Goal: Task Accomplishment & Management: Complete application form

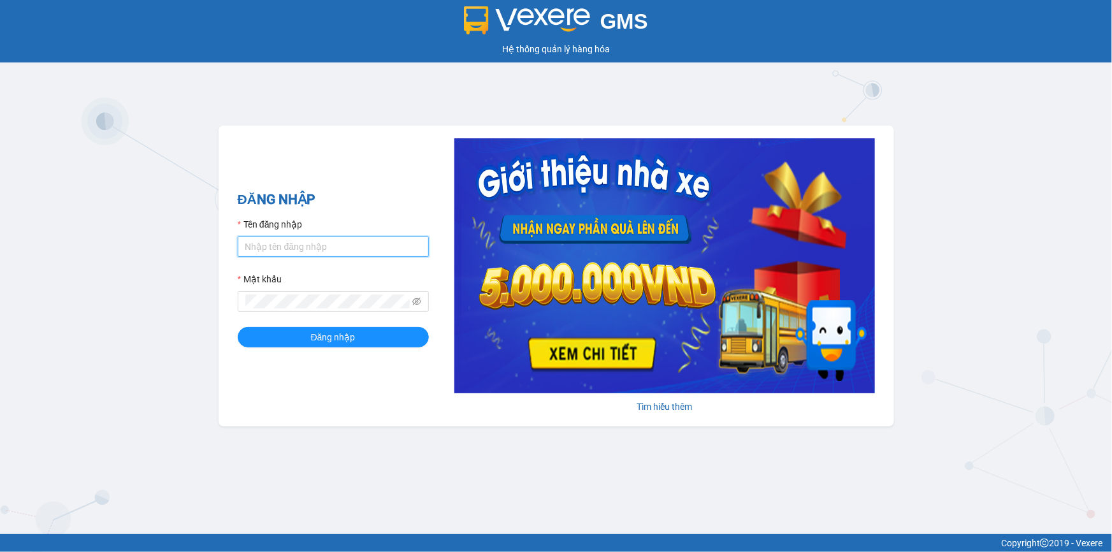
click at [277, 247] on input "Tên đăng nhập" at bounding box center [333, 246] width 191 height 20
type input "khue123.quythao"
click at [238, 327] on button "Đăng nhập" at bounding box center [333, 337] width 191 height 20
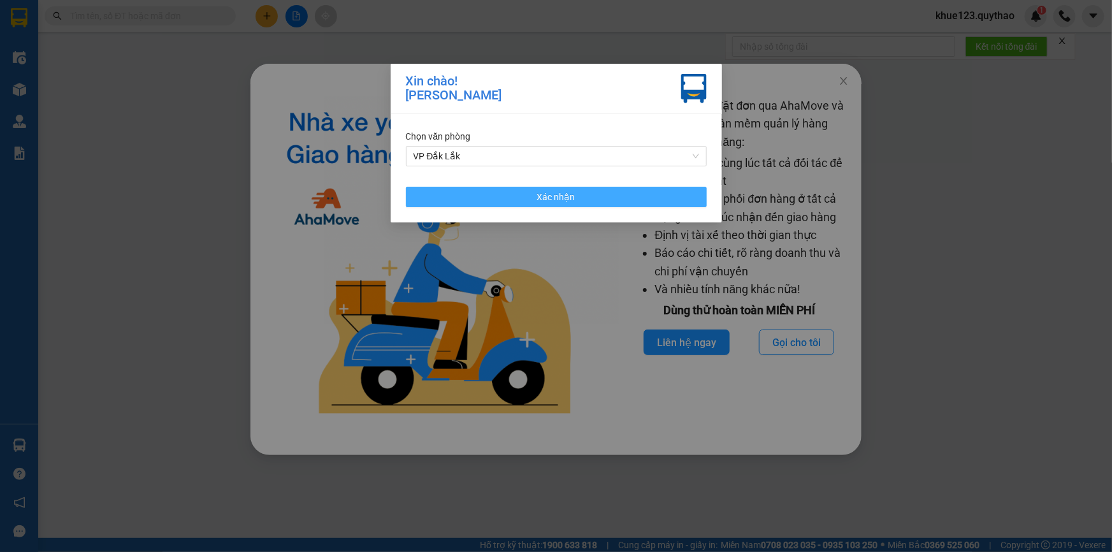
click at [597, 196] on button "Xác nhận" at bounding box center [556, 197] width 301 height 20
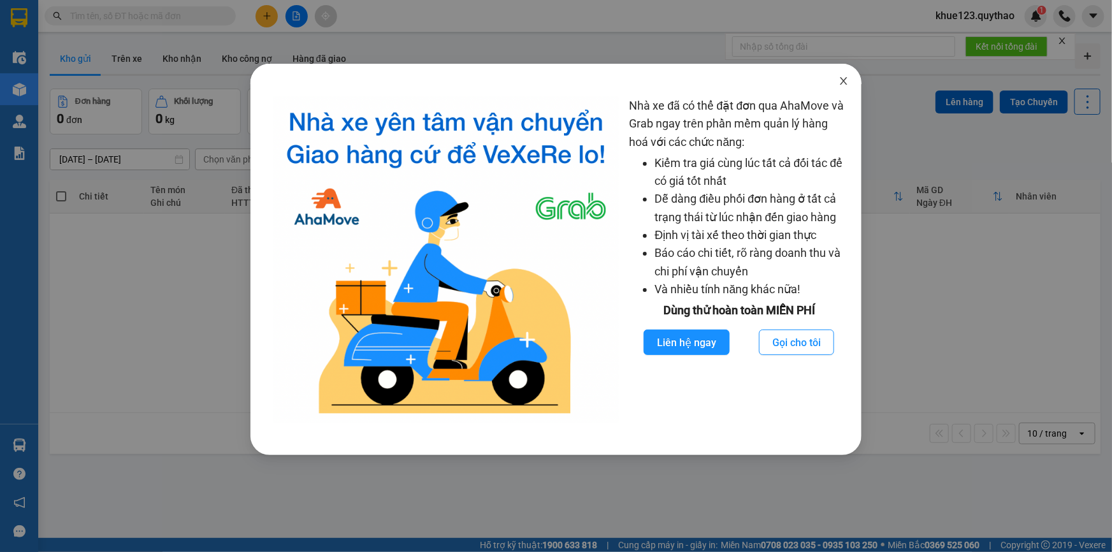
click at [848, 76] on icon "close" at bounding box center [844, 81] width 10 height 10
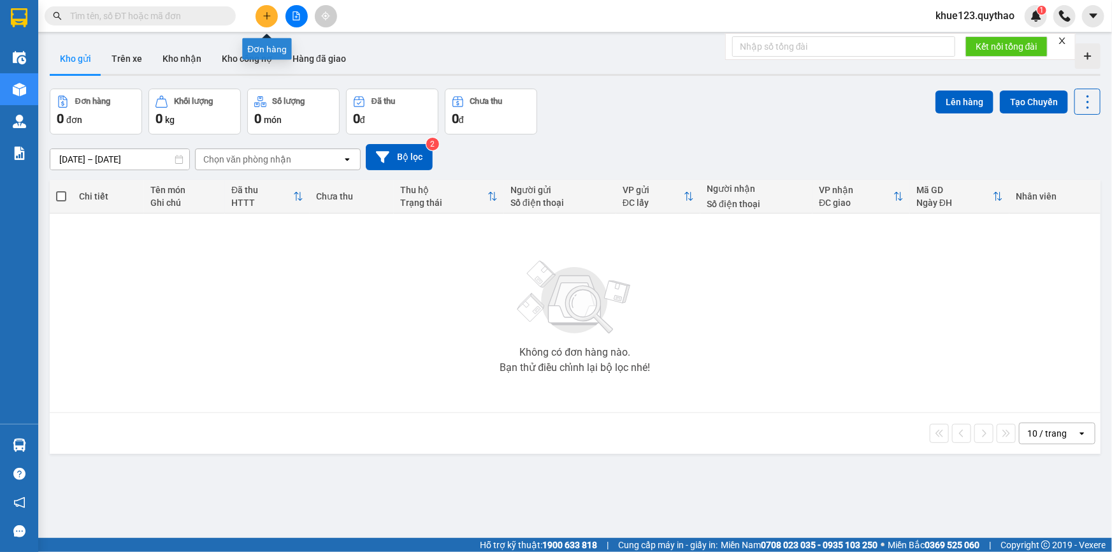
click at [271, 14] on icon "plus" at bounding box center [267, 15] width 9 height 9
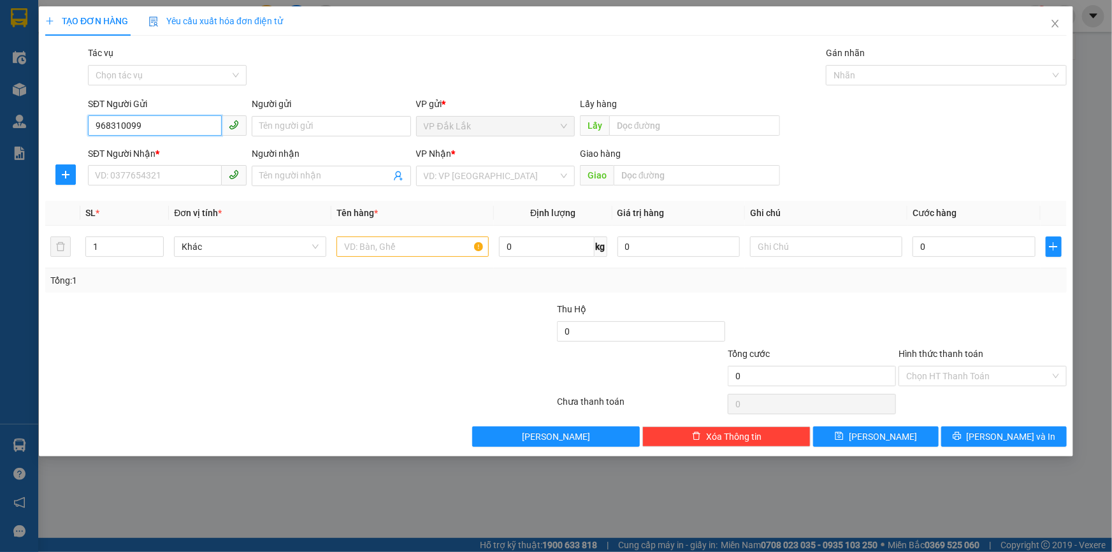
click at [93, 126] on input "968310099" at bounding box center [155, 125] width 134 height 20
type input "0968310099"
click at [159, 153] on div "0968310099" at bounding box center [167, 152] width 143 height 14
type input "0903217728"
type input "0972755480"
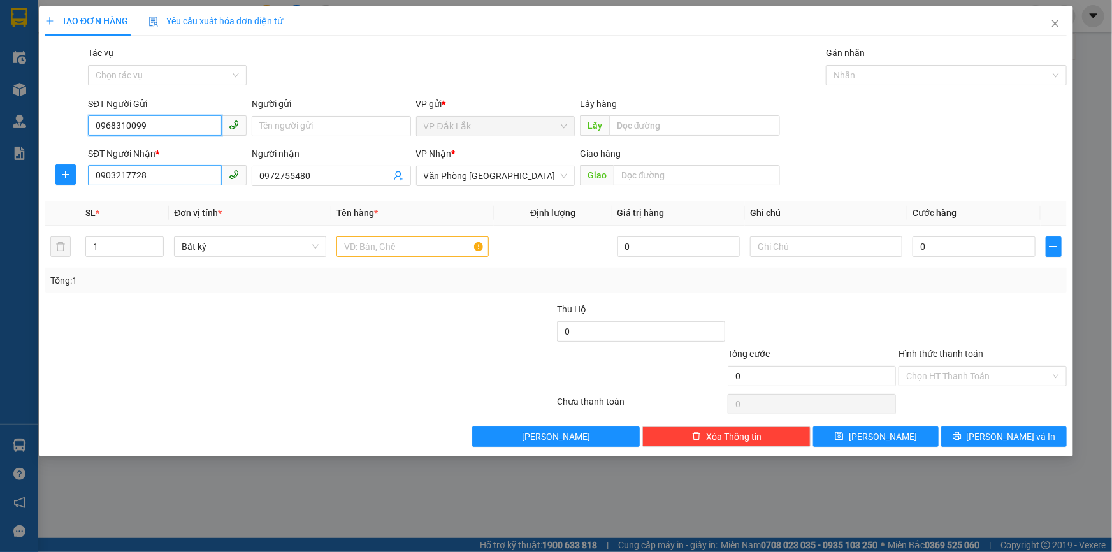
type input "0968310099"
drag, startPoint x: 129, startPoint y: 178, endPoint x: 52, endPoint y: 177, distance: 77.8
click at [52, 177] on div "SĐT Người Nhận * 0903217728 0903217728 Người nhận 0972755480 VP Nhận * [GEOGRAP…" at bounding box center [556, 169] width 1024 height 45
type input "0913627030"
drag, startPoint x: 317, startPoint y: 171, endPoint x: 148, endPoint y: 173, distance: 168.9
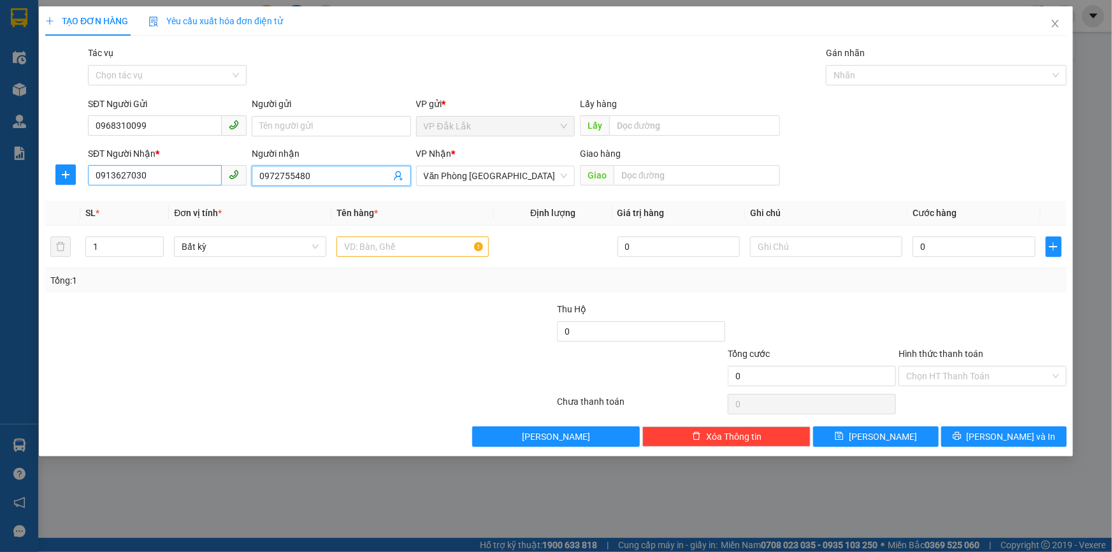
click at [148, 173] on div "SĐT Người Nhận * 0913627030 Người nhận 0972755480 0972755480 VP Nhận * [GEOGRAP…" at bounding box center [577, 169] width 984 height 45
click at [521, 176] on span "Văn Phòng [GEOGRAPHIC_DATA]" at bounding box center [495, 175] width 143 height 19
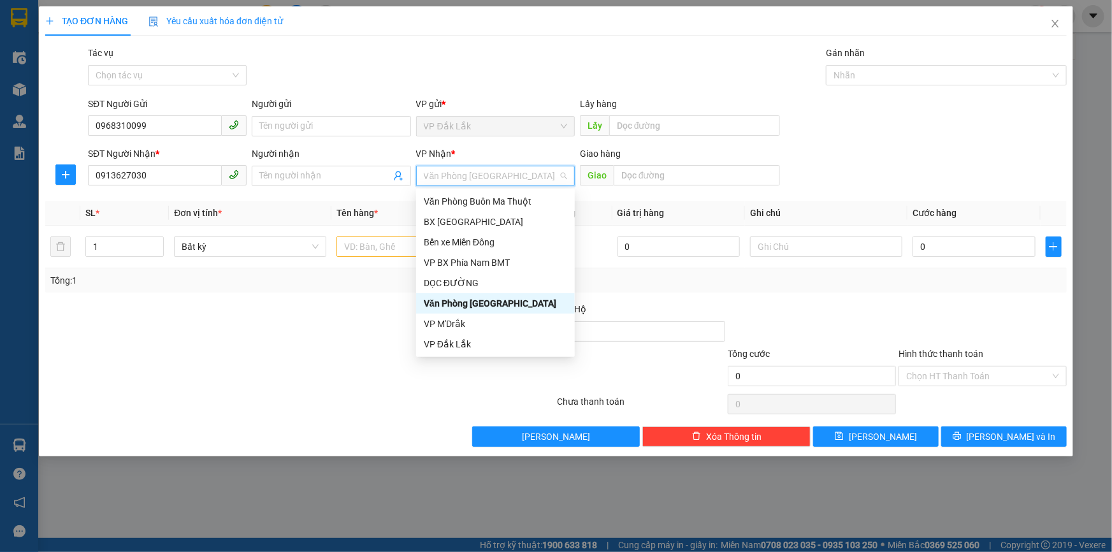
click at [469, 307] on div "Văn Phòng [GEOGRAPHIC_DATA]" at bounding box center [495, 303] width 143 height 14
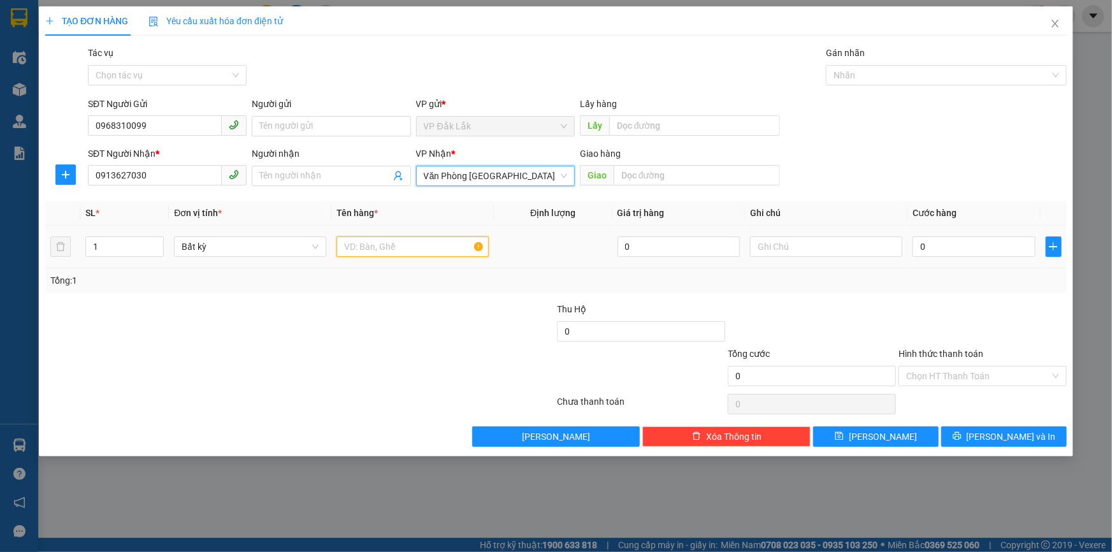
click at [360, 248] on input "text" at bounding box center [413, 246] width 152 height 20
type input "1 THÙNG GIẤY"
click at [994, 234] on div "0" at bounding box center [974, 246] width 123 height 25
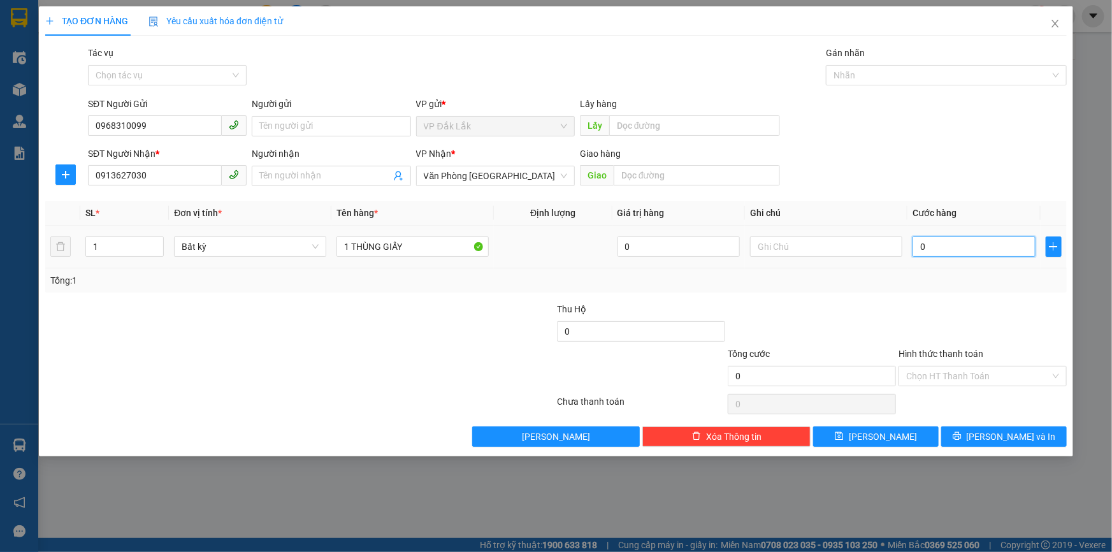
click at [988, 247] on input "0" at bounding box center [974, 246] width 123 height 20
type input "9"
type input "90"
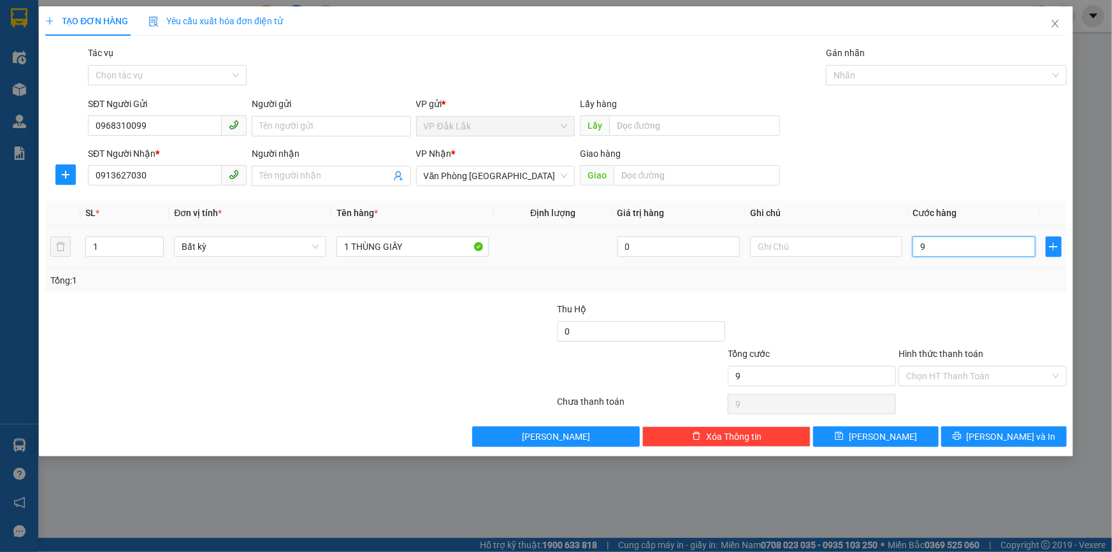
type input "90"
type input "900"
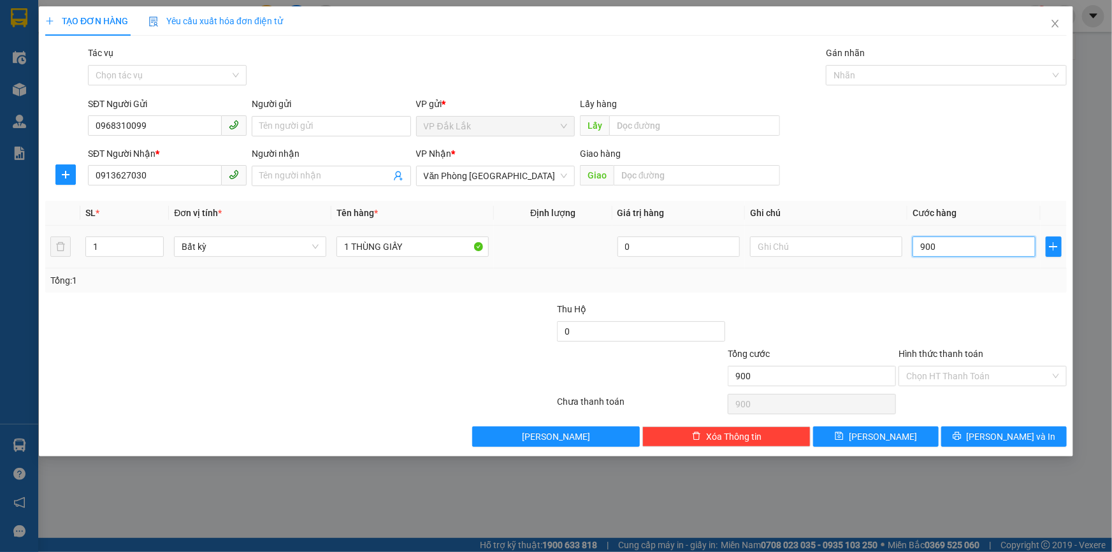
type input "9.000"
type input "90.000"
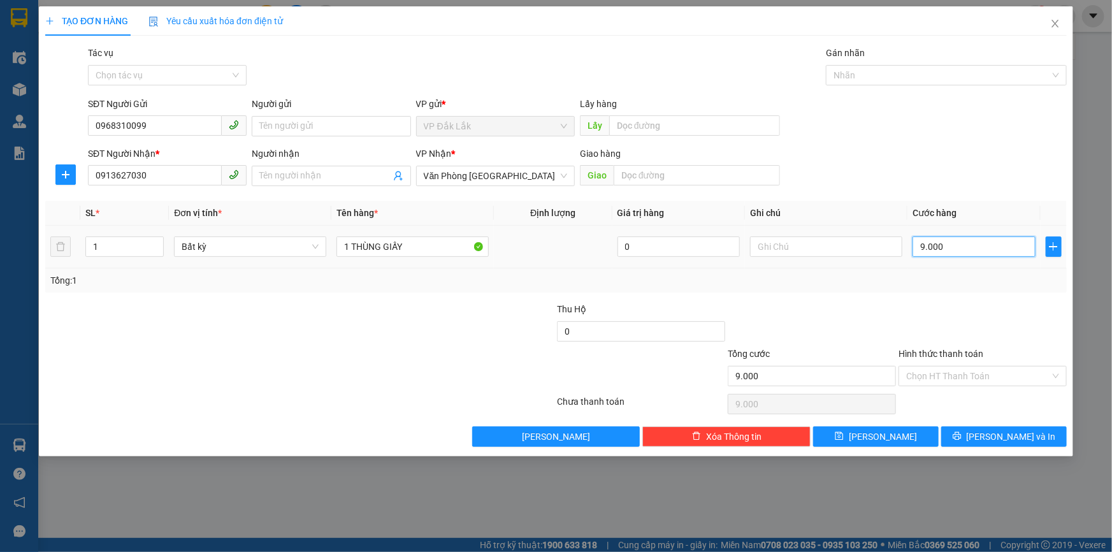
type input "90.000"
type input "900.000"
type input "90.000"
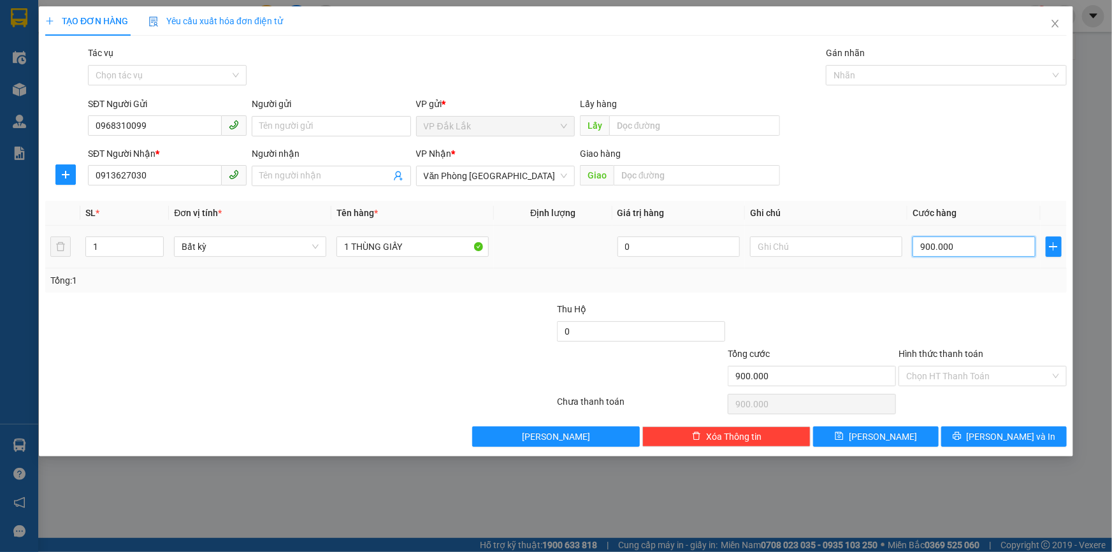
type input "90.000"
click at [985, 382] on input "Hình thức thanh toán" at bounding box center [978, 376] width 144 height 19
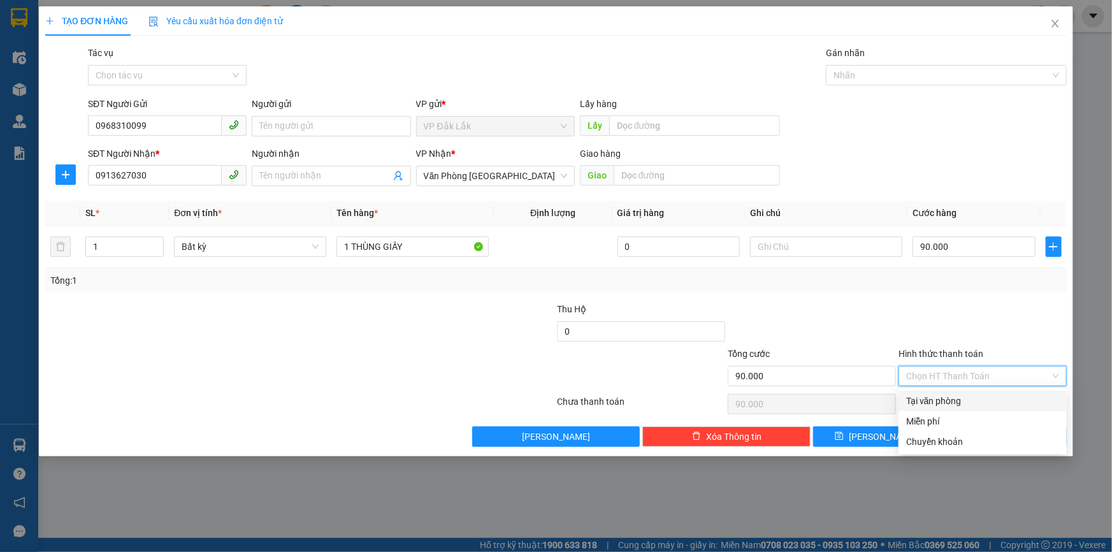
click at [934, 401] on div "Tại văn phòng" at bounding box center [982, 401] width 153 height 14
type input "0"
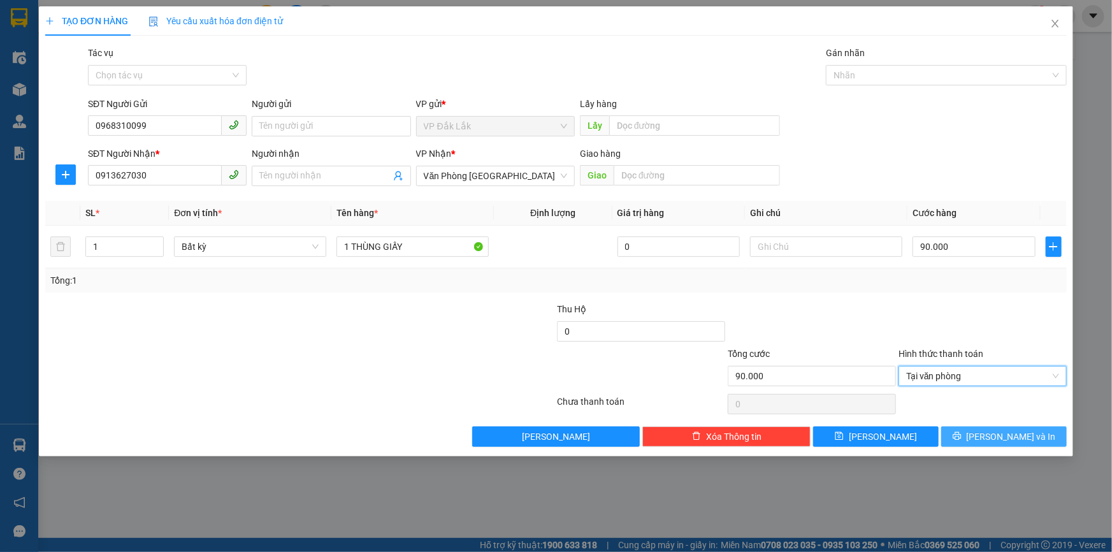
click at [978, 441] on button "[PERSON_NAME] và In" at bounding box center [1004, 436] width 126 height 20
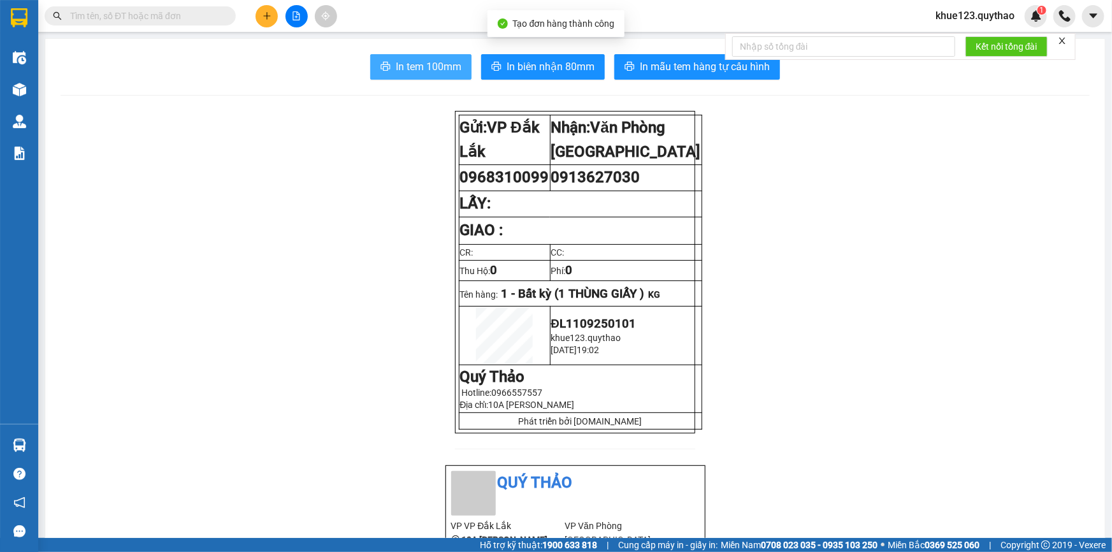
click at [423, 73] on span "In tem 100mm" at bounding box center [429, 67] width 66 height 16
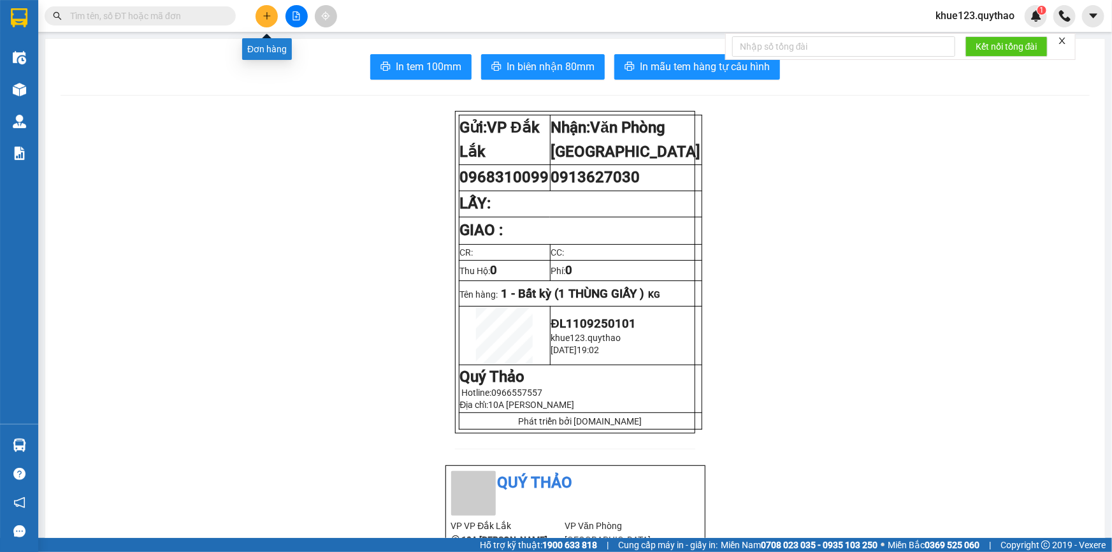
click at [271, 17] on icon "plus" at bounding box center [267, 15] width 9 height 9
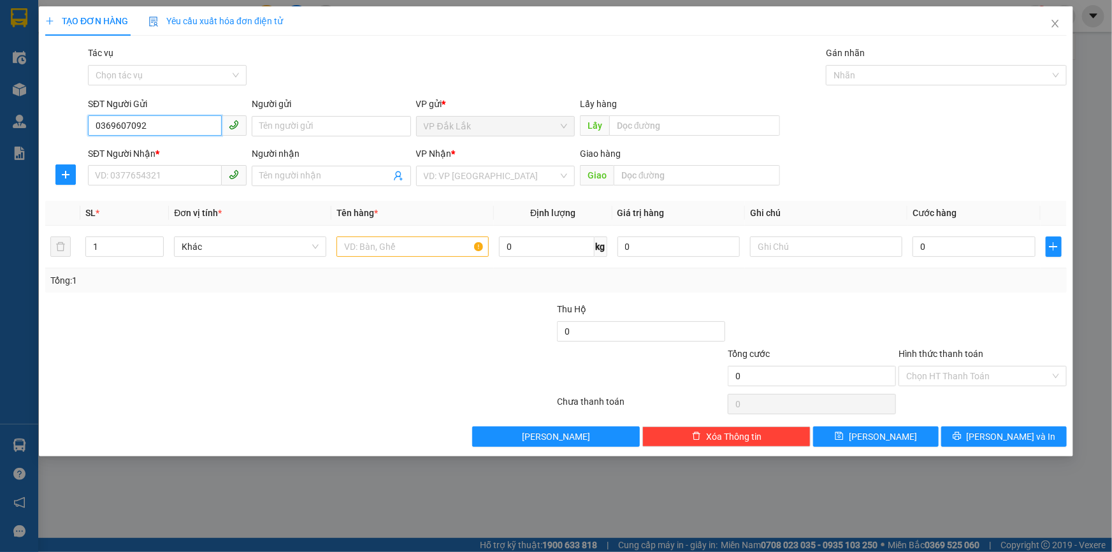
click at [126, 125] on input "0369607092" at bounding box center [155, 125] width 134 height 20
click at [129, 123] on input "0369607092" at bounding box center [155, 125] width 134 height 20
type input "0369608092"
click at [125, 152] on div "0369608092" at bounding box center [167, 152] width 143 height 14
type input "0877828668"
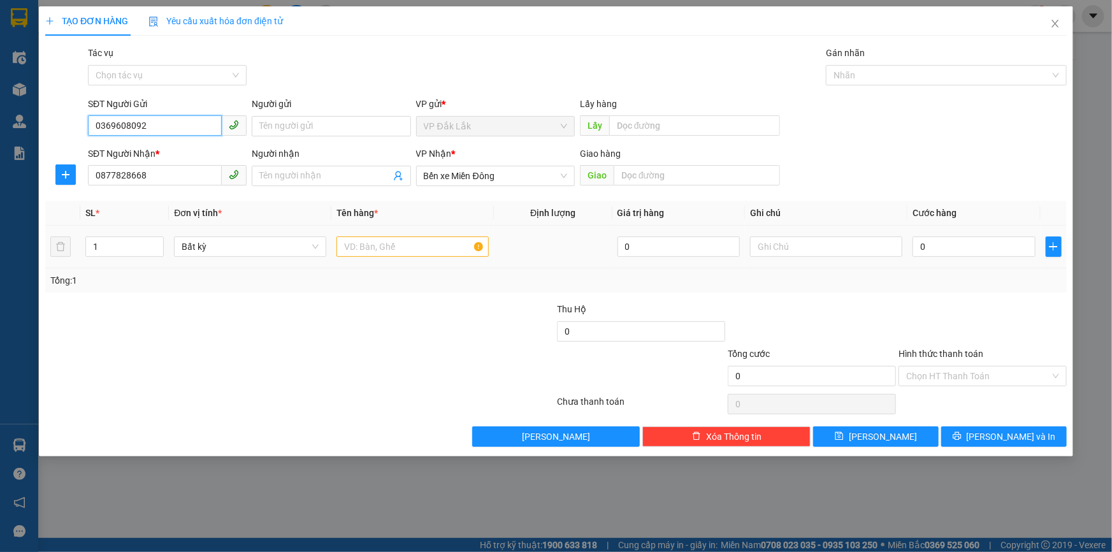
type input "0369608092"
click at [398, 254] on input "text" at bounding box center [413, 246] width 152 height 20
type input "1 HỘP"
click at [957, 252] on input "0" at bounding box center [974, 246] width 123 height 20
type input "3"
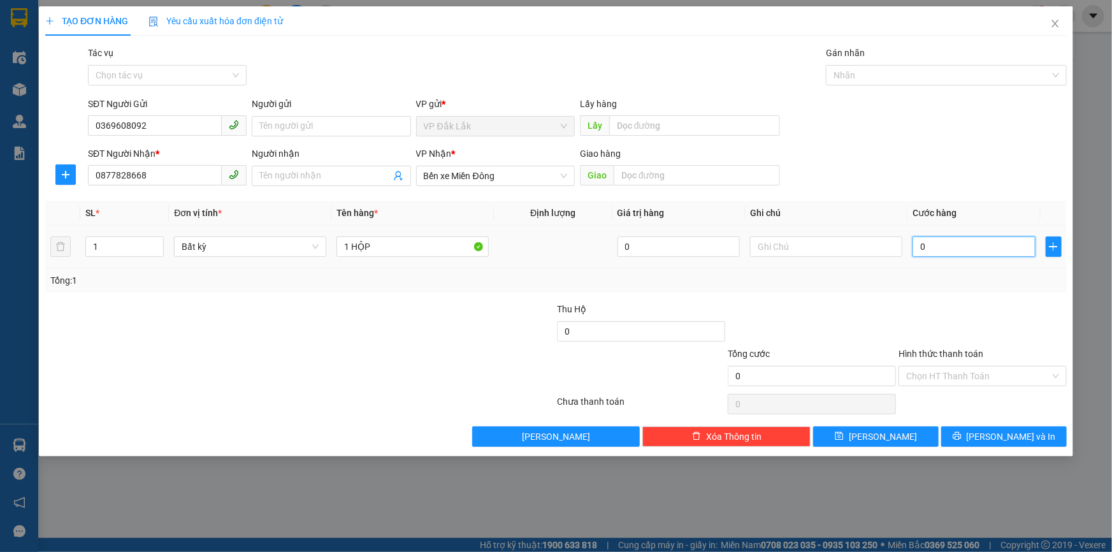
type input "3"
type input "30"
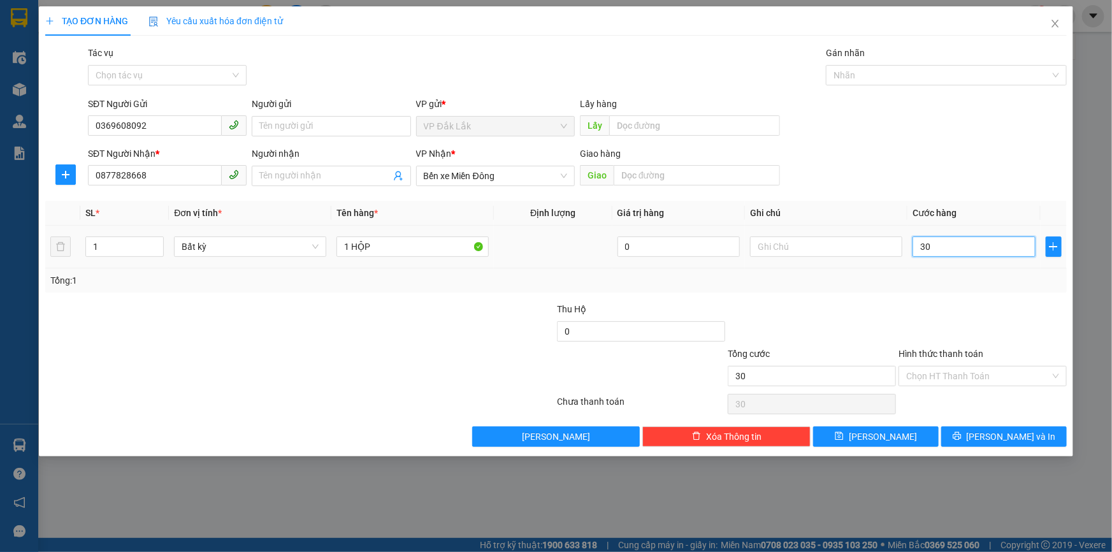
type input "300"
type input "3.000"
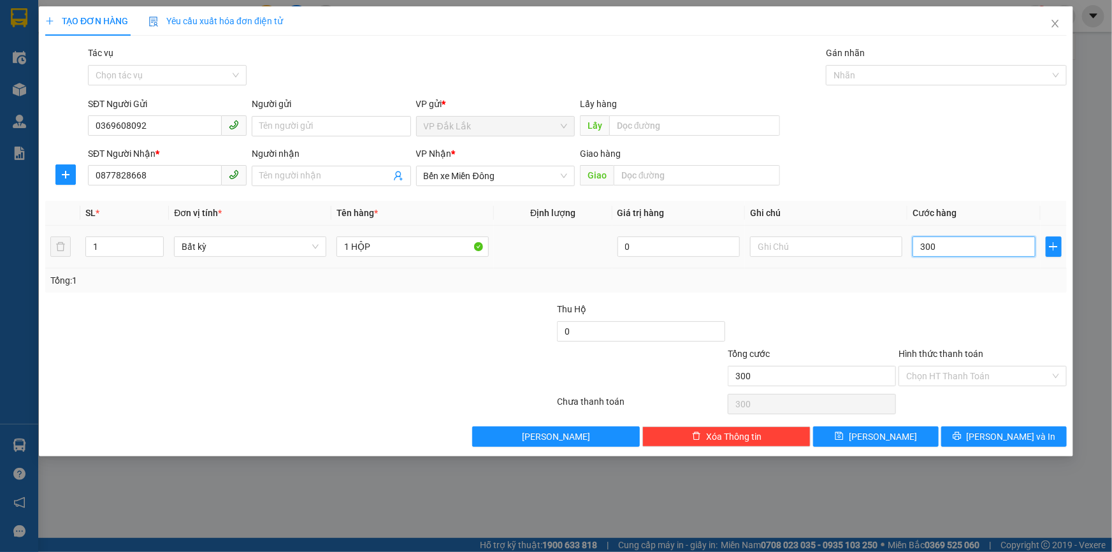
type input "3.000"
type input "30.000"
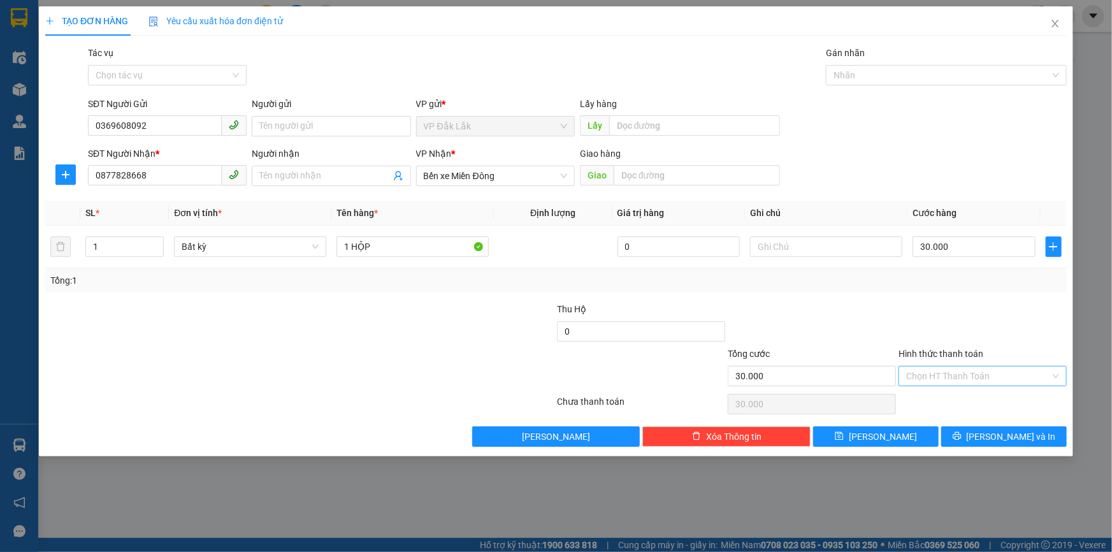
click at [950, 375] on input "Hình thức thanh toán" at bounding box center [978, 376] width 144 height 19
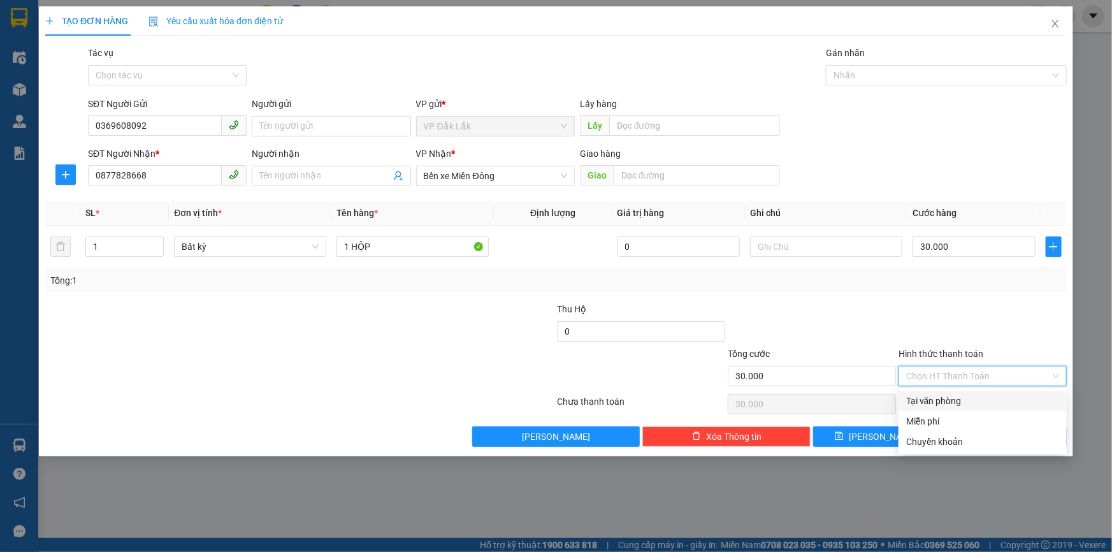
click at [941, 398] on div "Tại văn phòng" at bounding box center [982, 401] width 153 height 14
type input "0"
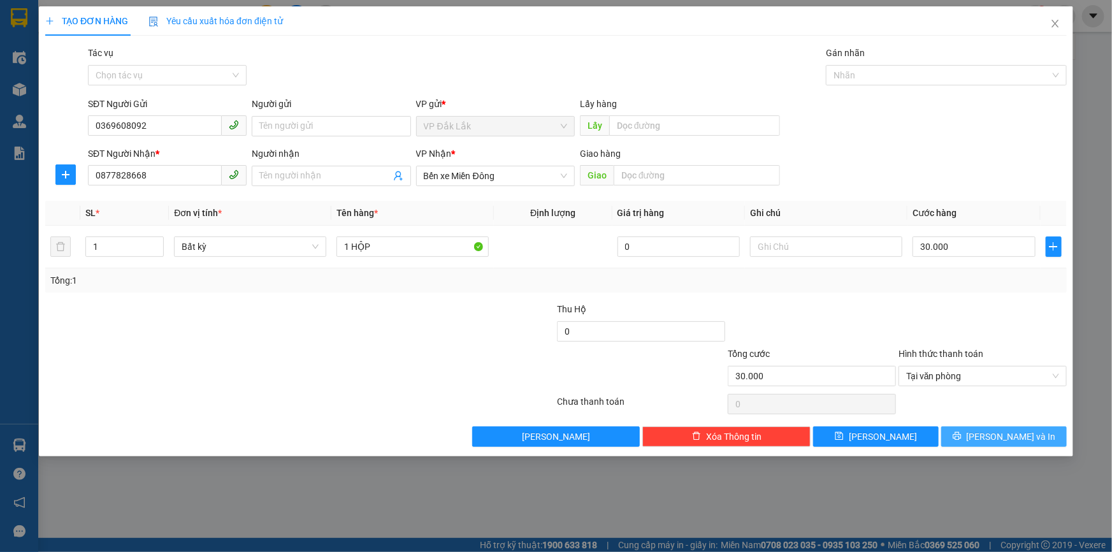
click at [997, 436] on span "[PERSON_NAME] và In" at bounding box center [1011, 437] width 89 height 14
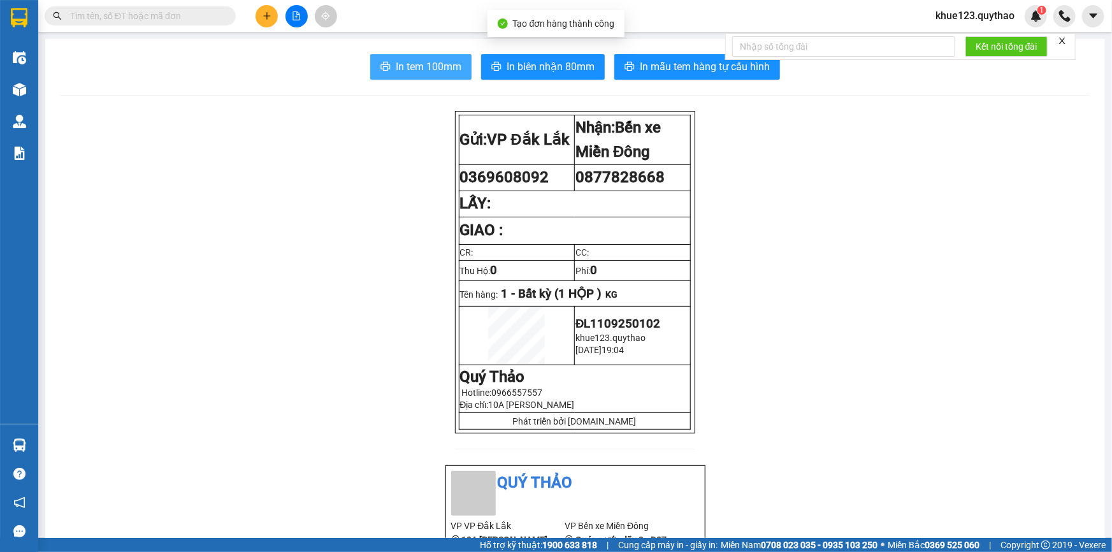
click at [448, 68] on span "In tem 100mm" at bounding box center [429, 67] width 66 height 16
click at [415, 76] on button "In tem 100mm" at bounding box center [420, 66] width 101 height 25
click at [436, 65] on span "In tem 100mm" at bounding box center [429, 67] width 66 height 16
click at [435, 56] on button "In tem 100mm" at bounding box center [420, 66] width 101 height 25
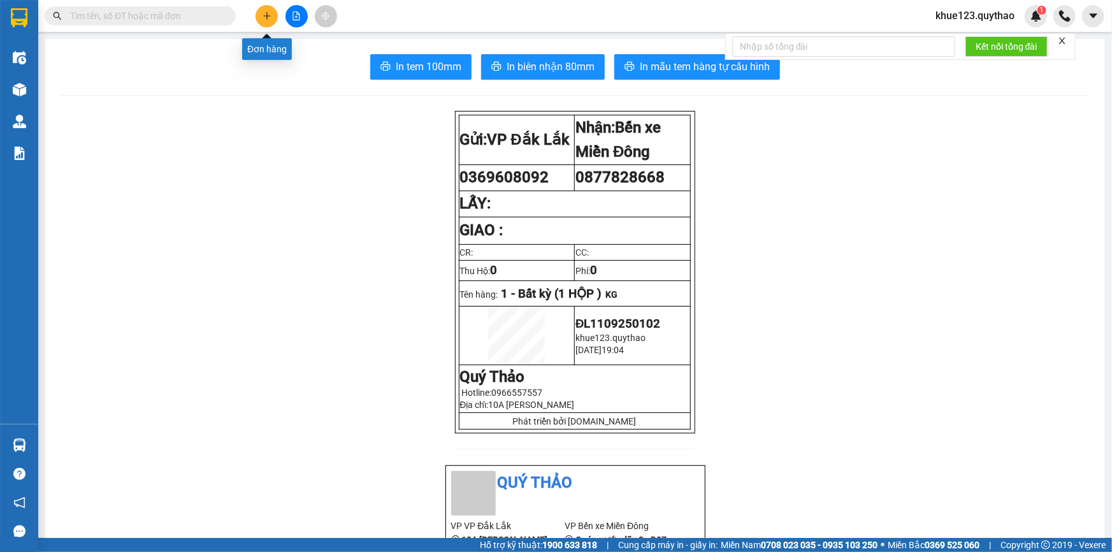
click at [267, 15] on icon "plus" at bounding box center [266, 15] width 7 height 1
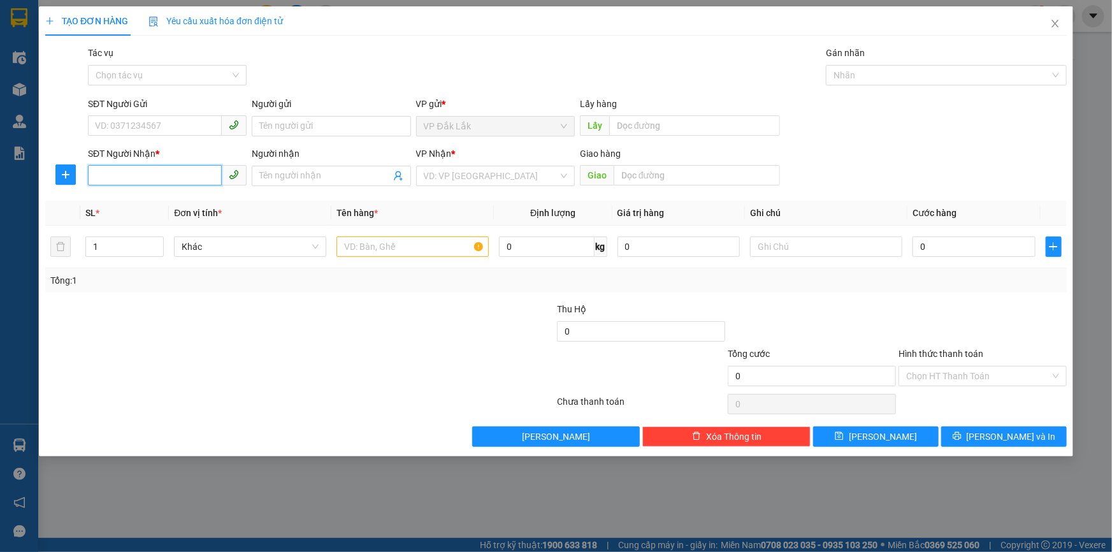
click at [172, 168] on input "SĐT Người Nhận *" at bounding box center [155, 175] width 134 height 20
type input "0397206589"
click at [467, 175] on input "search" at bounding box center [491, 175] width 134 height 19
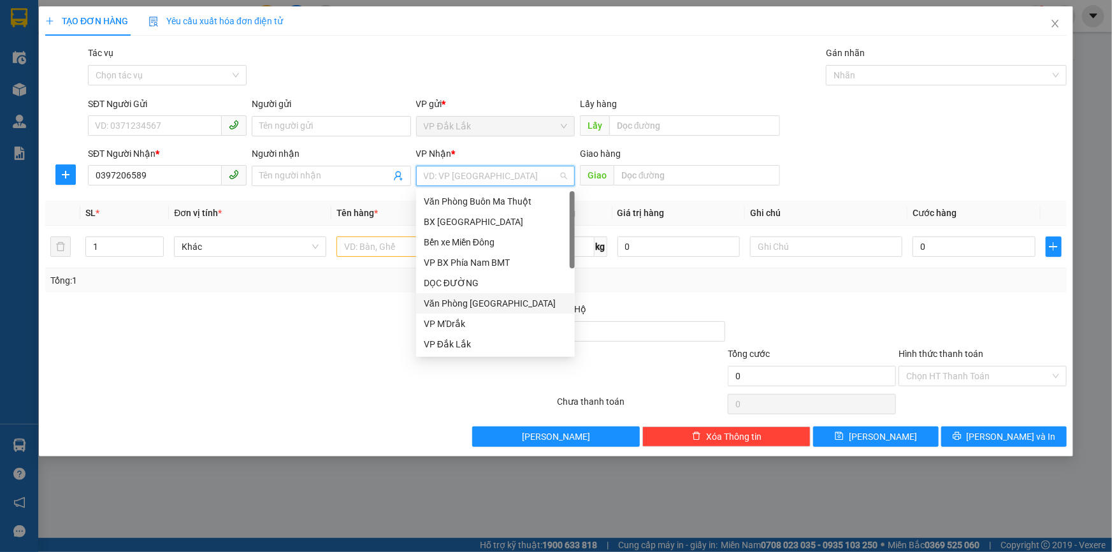
click at [476, 299] on div "Văn Phòng [GEOGRAPHIC_DATA]" at bounding box center [495, 303] width 143 height 14
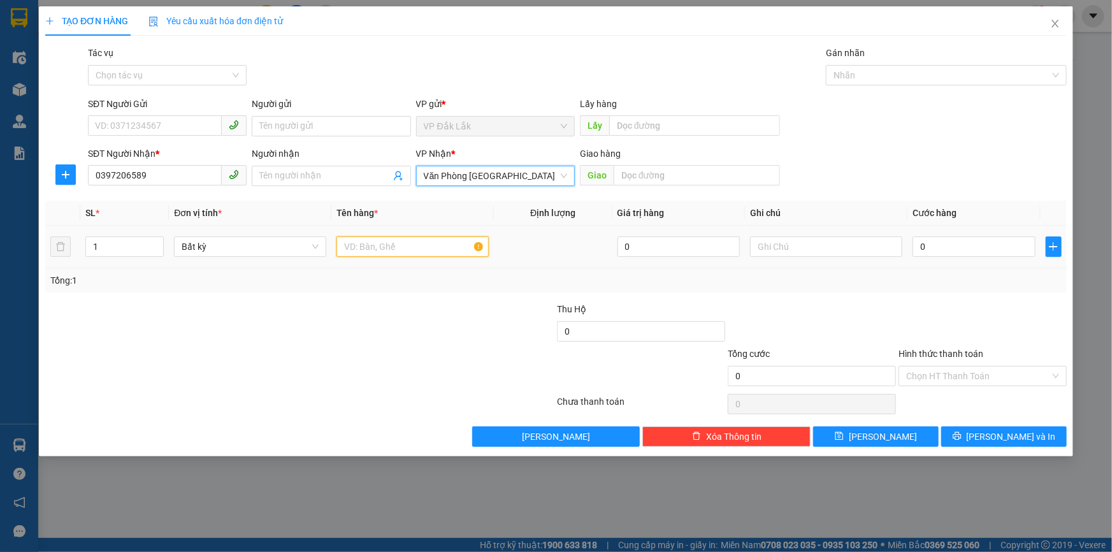
click at [405, 246] on input "text" at bounding box center [413, 246] width 152 height 20
click at [157, 240] on span "up" at bounding box center [157, 244] width 8 height 8
type input "3"
click at [157, 240] on span "up" at bounding box center [157, 244] width 8 height 8
click at [357, 253] on input "text" at bounding box center [413, 246] width 152 height 20
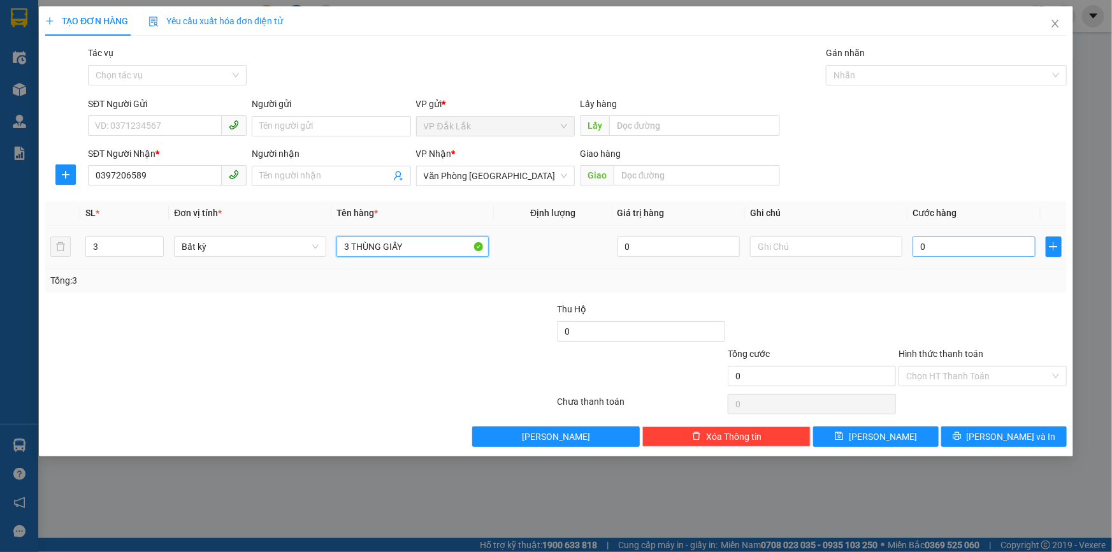
type input "3 THÙNG GIẤY"
click at [968, 248] on input "0" at bounding box center [974, 246] width 123 height 20
type input "2"
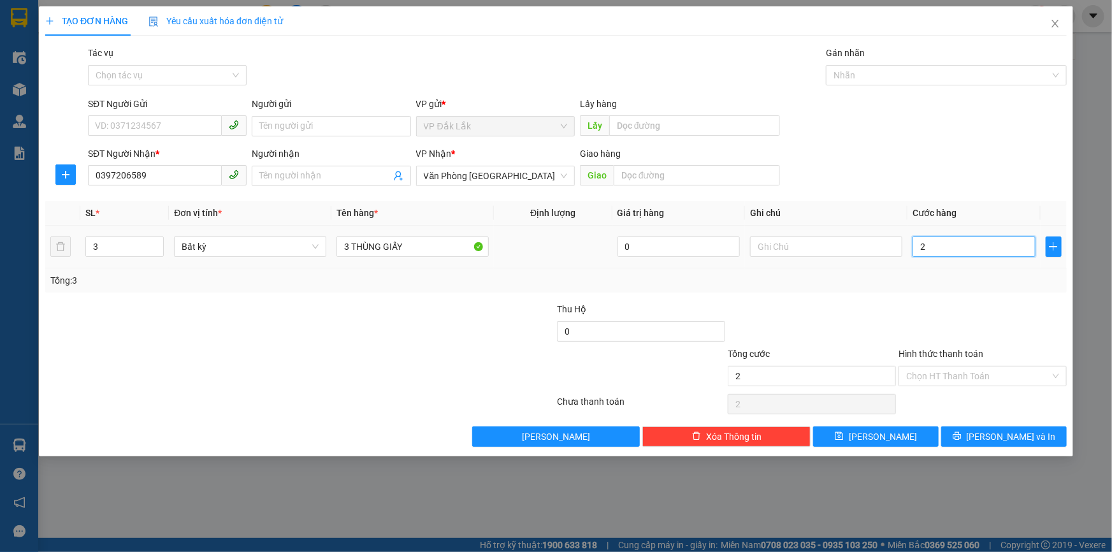
type input "25"
type input "250"
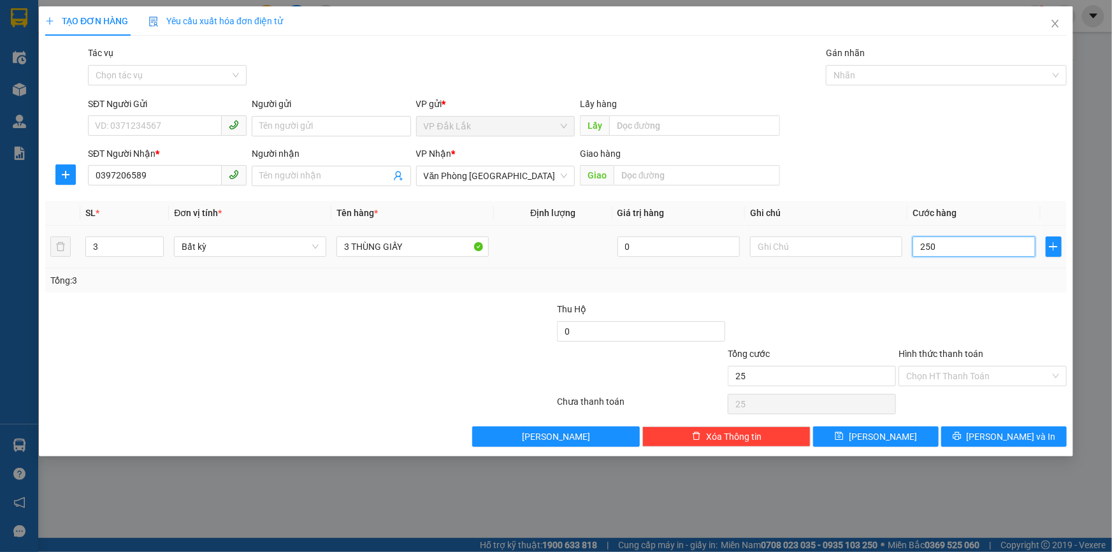
type input "250"
type input "2.500"
type input "25.000"
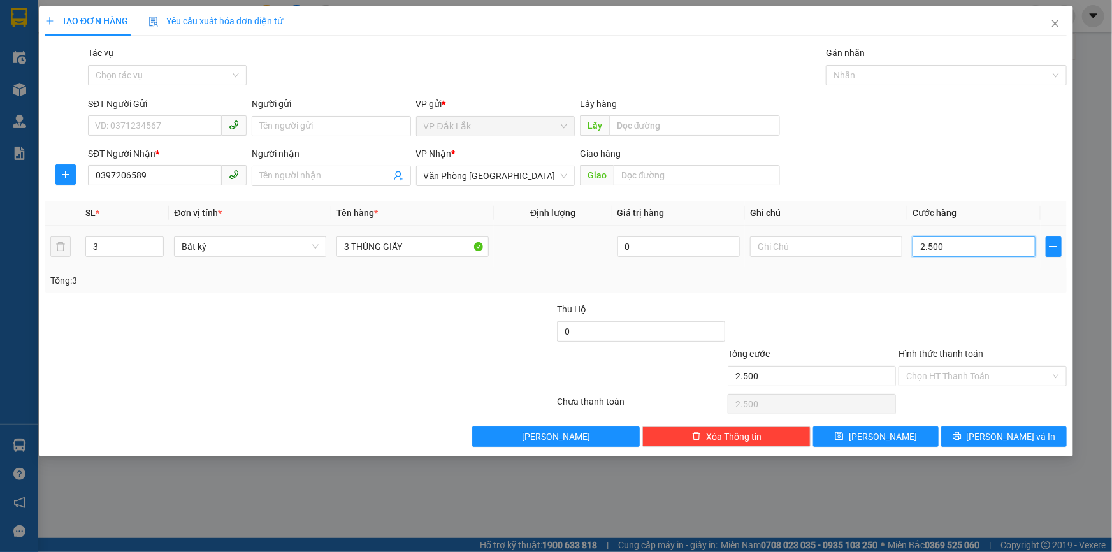
type input "25.000"
type input "250.000"
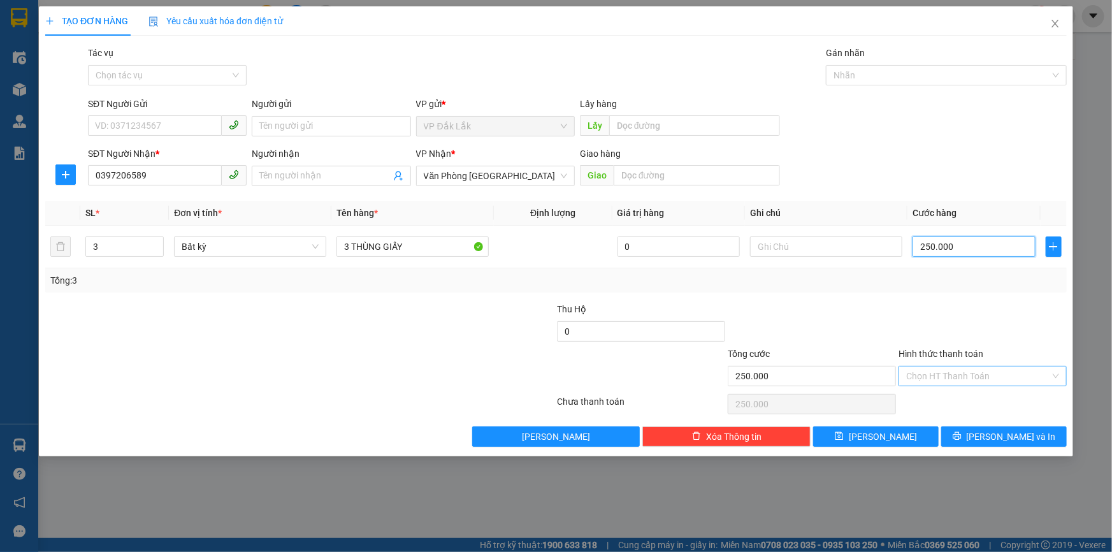
type input "250.000"
click at [938, 376] on input "Hình thức thanh toán" at bounding box center [978, 376] width 144 height 19
click at [1033, 290] on div "Tổng: 3" at bounding box center [556, 280] width 1022 height 24
click at [962, 433] on icon "printer" at bounding box center [957, 436] width 9 height 9
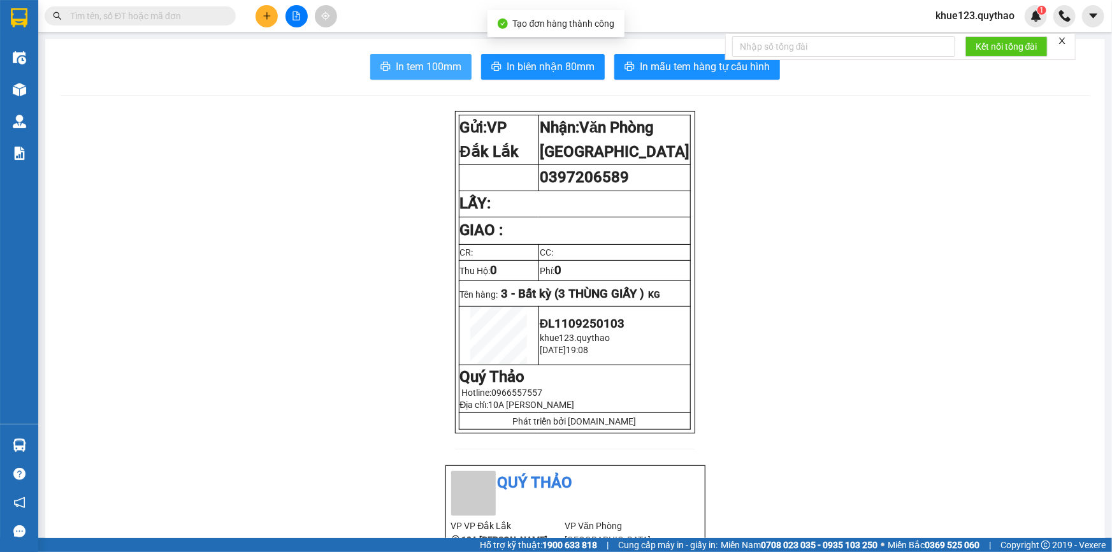
click at [407, 64] on span "In tem 100mm" at bounding box center [429, 67] width 66 height 16
click at [265, 20] on icon "plus" at bounding box center [267, 15] width 9 height 9
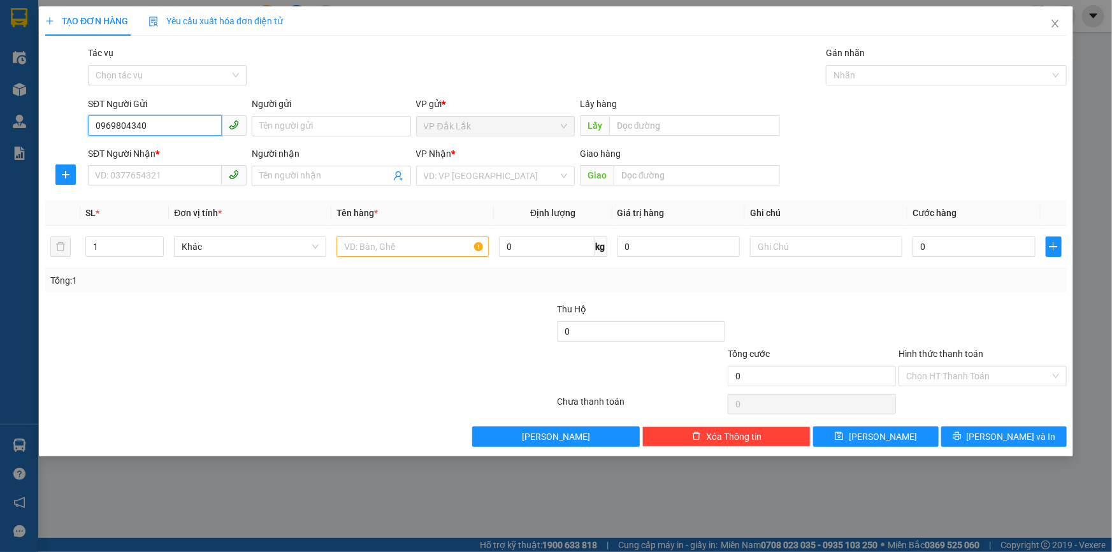
drag, startPoint x: 159, startPoint y: 120, endPoint x: 100, endPoint y: 132, distance: 59.8
click at [40, 126] on div "TẠO ĐƠN HÀNG Yêu cầu xuất hóa đơn điện tử Transit Pickup Surcharge Ids Transit …" at bounding box center [556, 231] width 1035 height 450
type input "0969804340"
click at [149, 178] on input "SĐT Người Nhận *" at bounding box center [155, 175] width 134 height 20
paste input "0969804340"
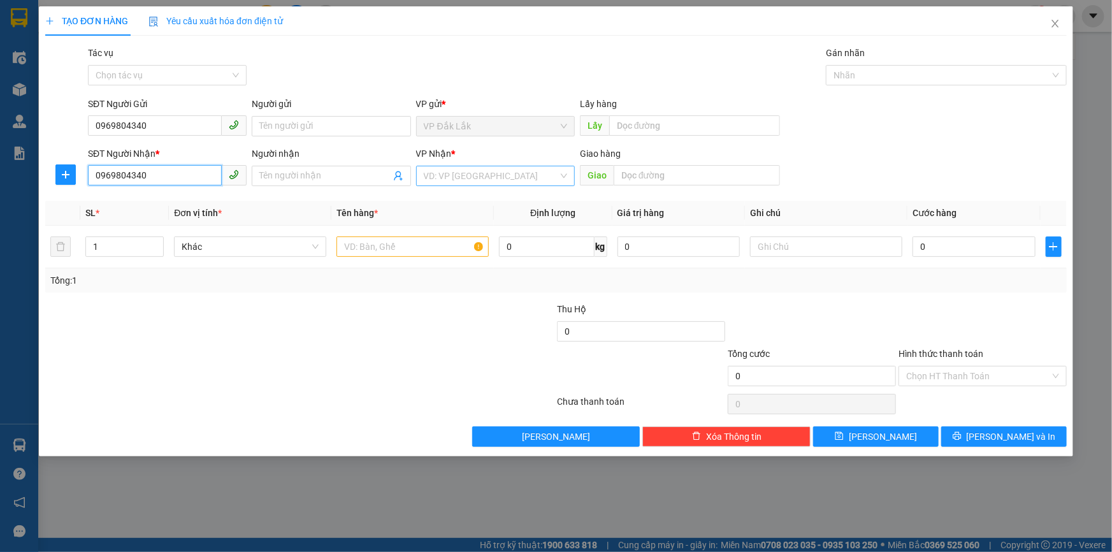
type input "0969804340"
click at [510, 172] on input "search" at bounding box center [491, 175] width 134 height 19
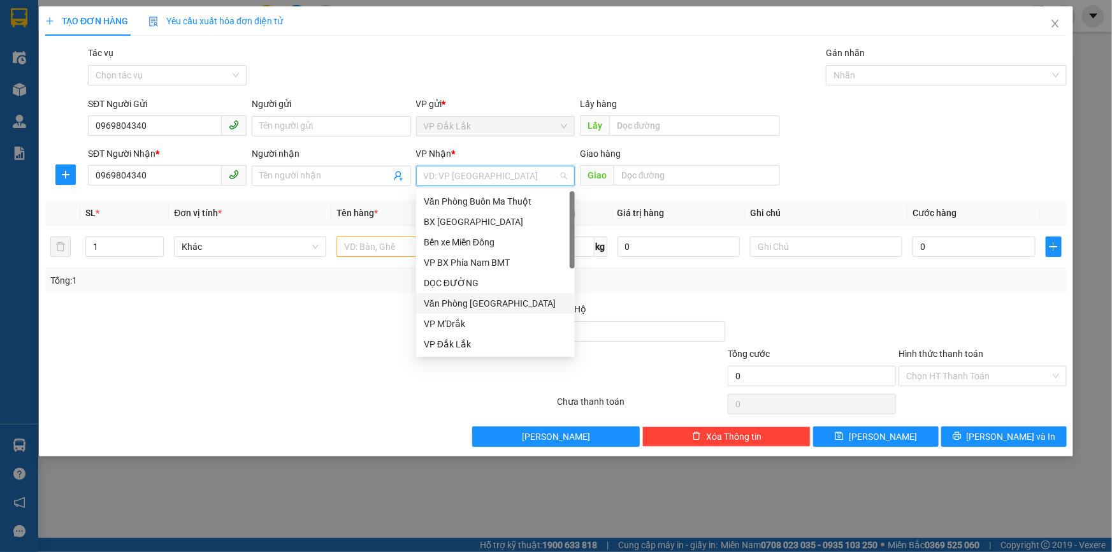
click at [470, 303] on div "Văn Phòng [GEOGRAPHIC_DATA]" at bounding box center [495, 303] width 143 height 14
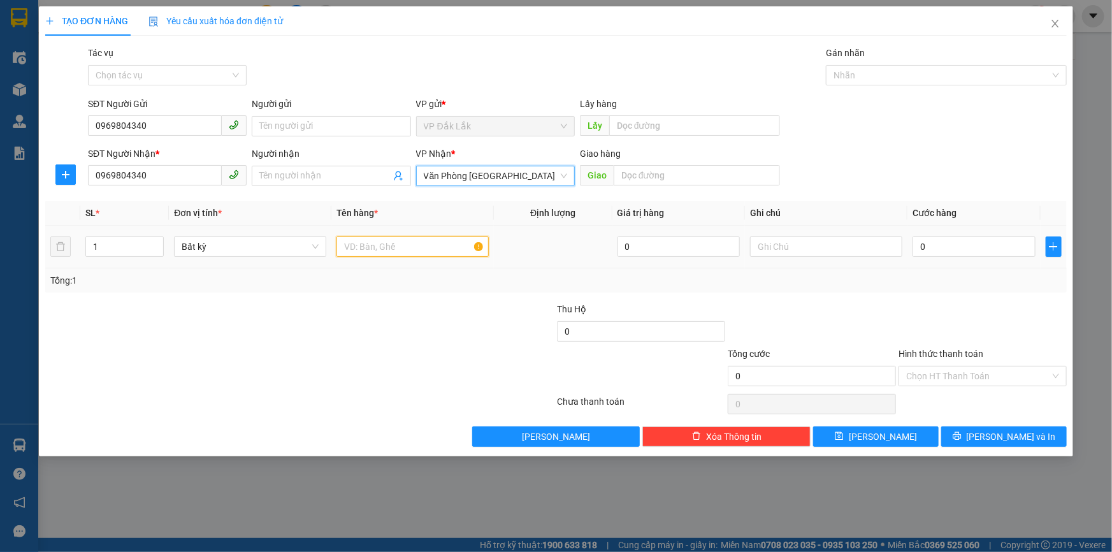
click at [374, 238] on input "text" at bounding box center [413, 246] width 152 height 20
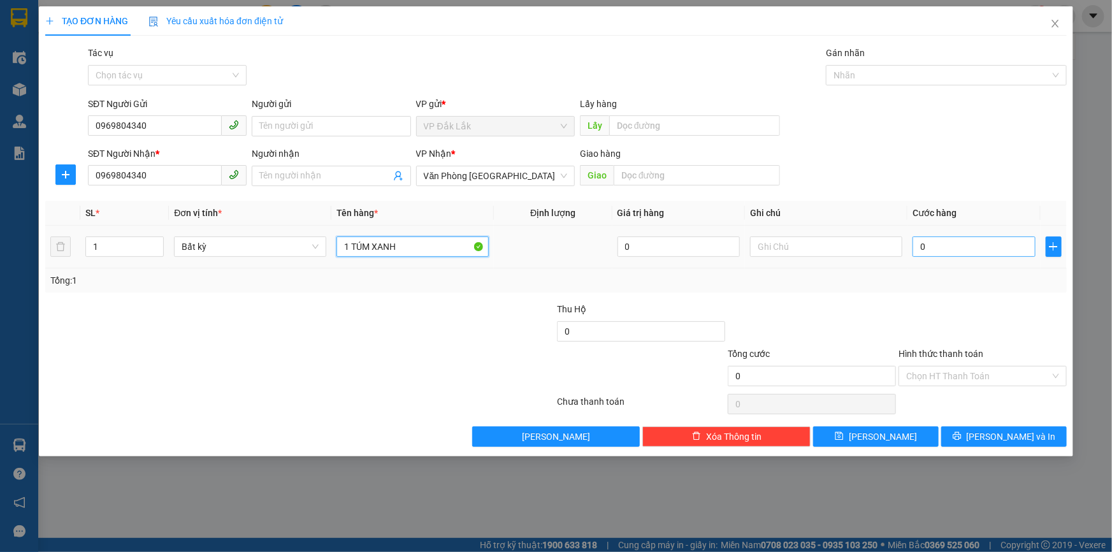
type input "1 TÚM XANH"
click at [1020, 256] on input "0" at bounding box center [974, 246] width 123 height 20
type input "7"
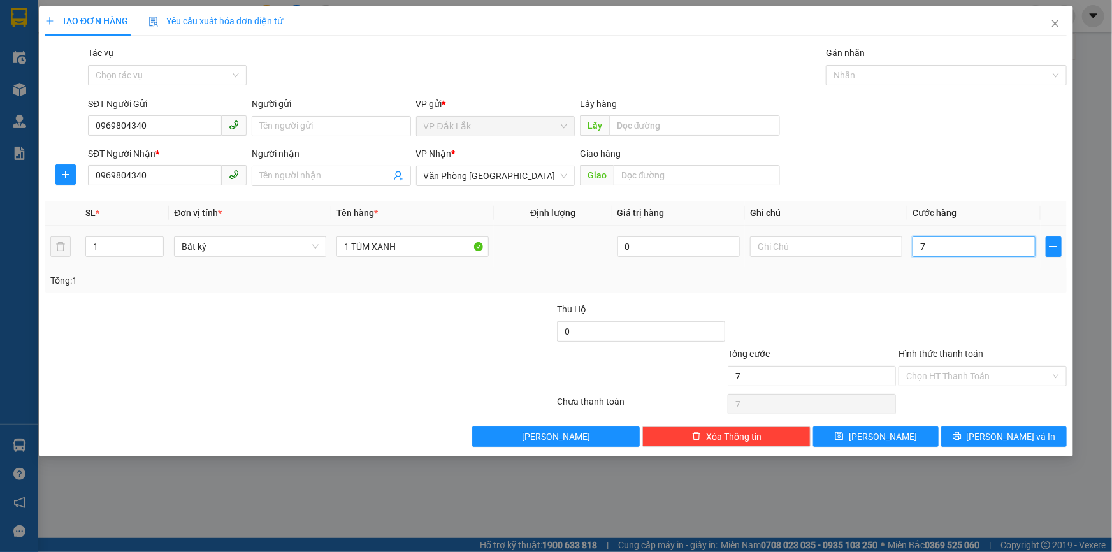
type input "70"
type input "700"
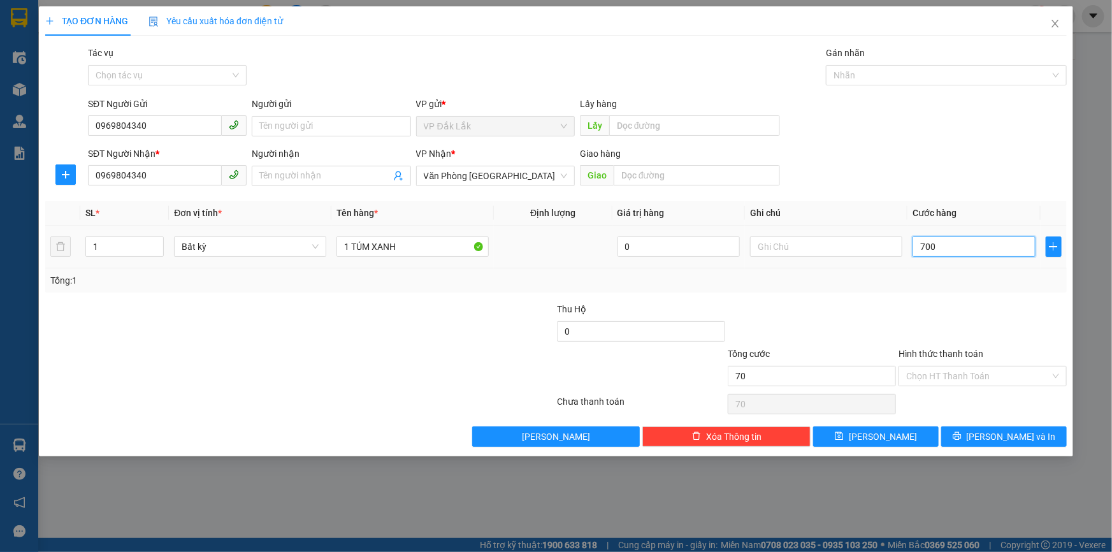
type input "700"
type input "7.000"
type input "70.000"
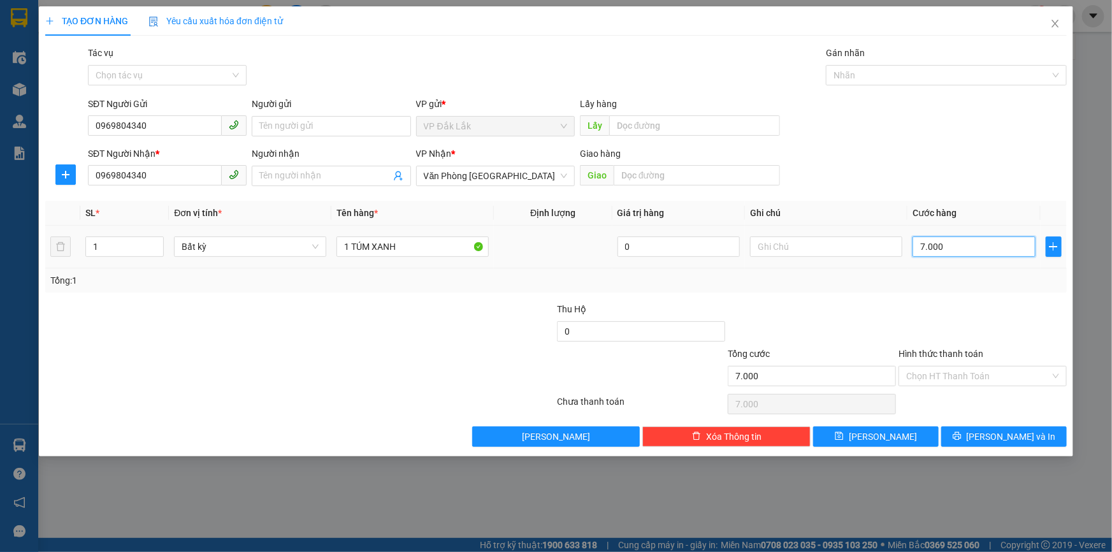
type input "70.000"
click at [1014, 435] on span "[PERSON_NAME] và In" at bounding box center [1011, 437] width 89 height 14
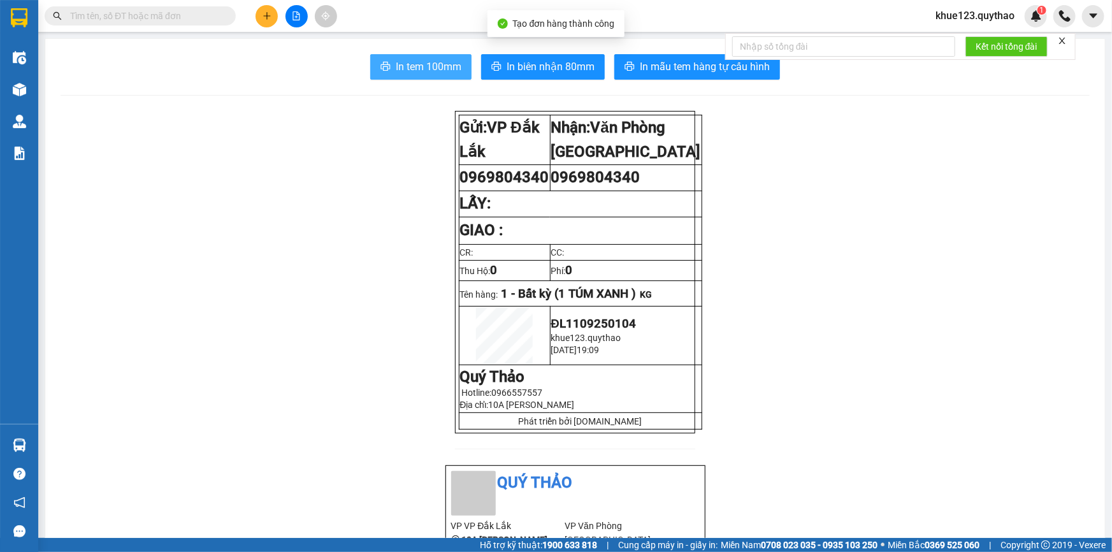
click at [400, 69] on span "In tem 100mm" at bounding box center [429, 67] width 66 height 16
click at [270, 13] on icon "plus" at bounding box center [267, 15] width 9 height 9
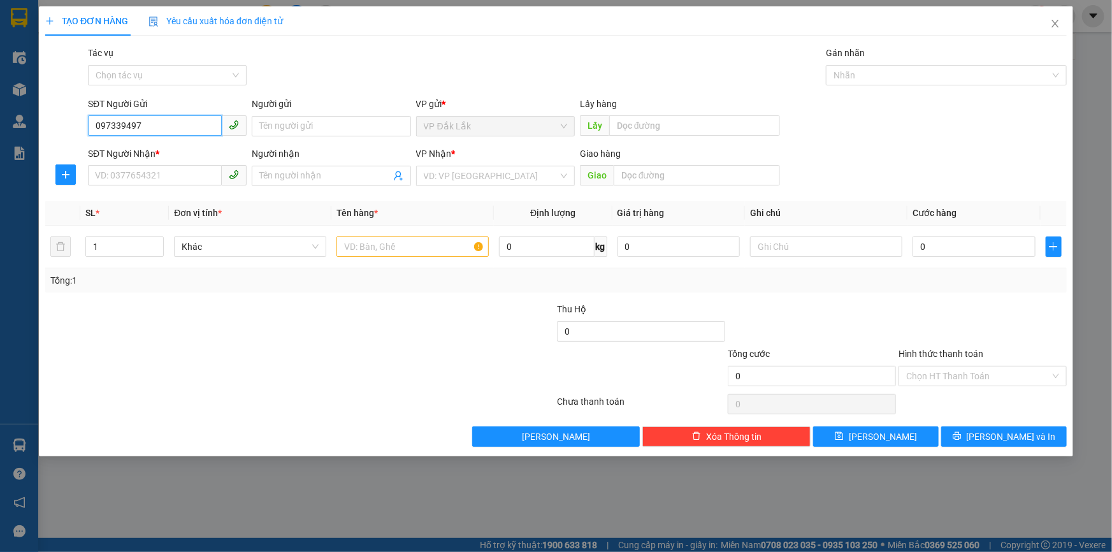
type input "0973394977"
click at [149, 152] on div "0973394977" at bounding box center [167, 152] width 143 height 14
type input "0902702703"
type input "N4 [PERSON_NAME]"
type input "0973394977"
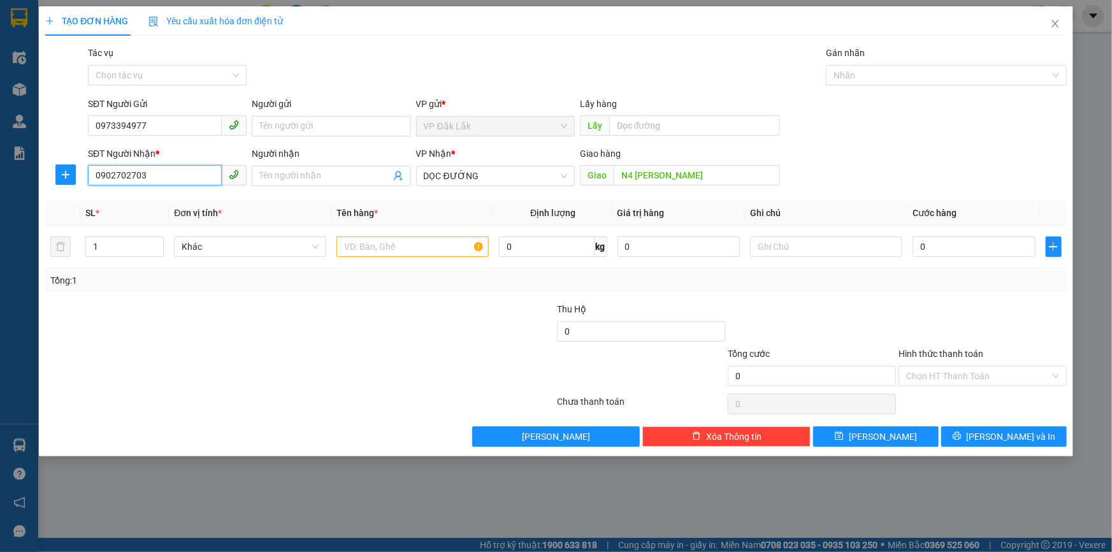
drag, startPoint x: 163, startPoint y: 176, endPoint x: 0, endPoint y: 132, distance: 168.4
click at [0, 132] on div "TẠO ĐƠN HÀNG Yêu cầu xuất hóa đơn điện tử Transit Pickup Surcharge Ids Transit …" at bounding box center [556, 276] width 1112 height 552
type input "0937730374"
click at [720, 175] on input "N4 [PERSON_NAME]" at bounding box center [697, 175] width 166 height 20
type input "GÒ ĐẬU"
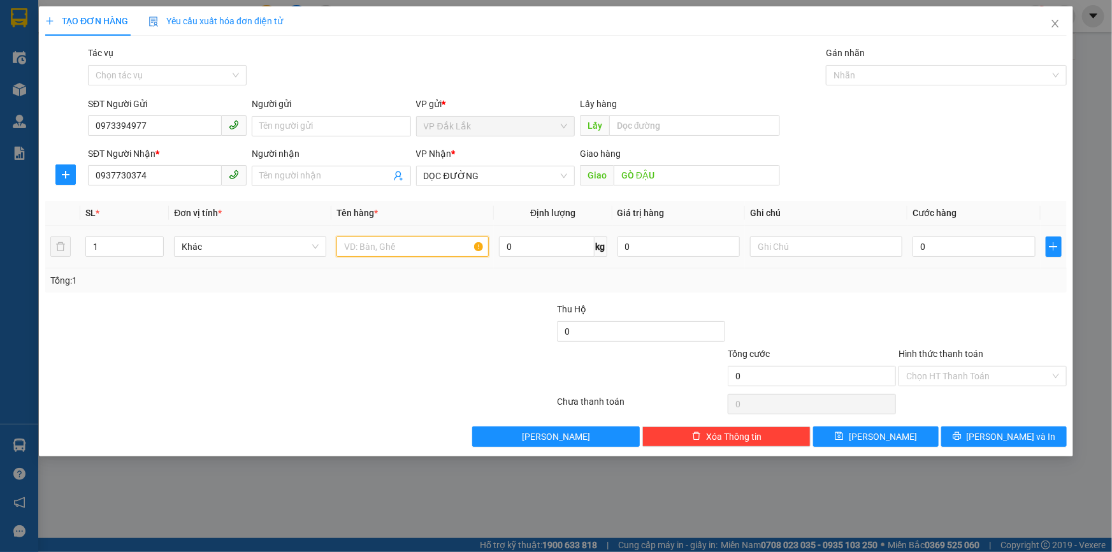
click at [367, 255] on input "text" at bounding box center [413, 246] width 152 height 20
type input "1 THÙNG GIẤY"
click at [978, 250] on input "0" at bounding box center [974, 246] width 123 height 20
type input "1"
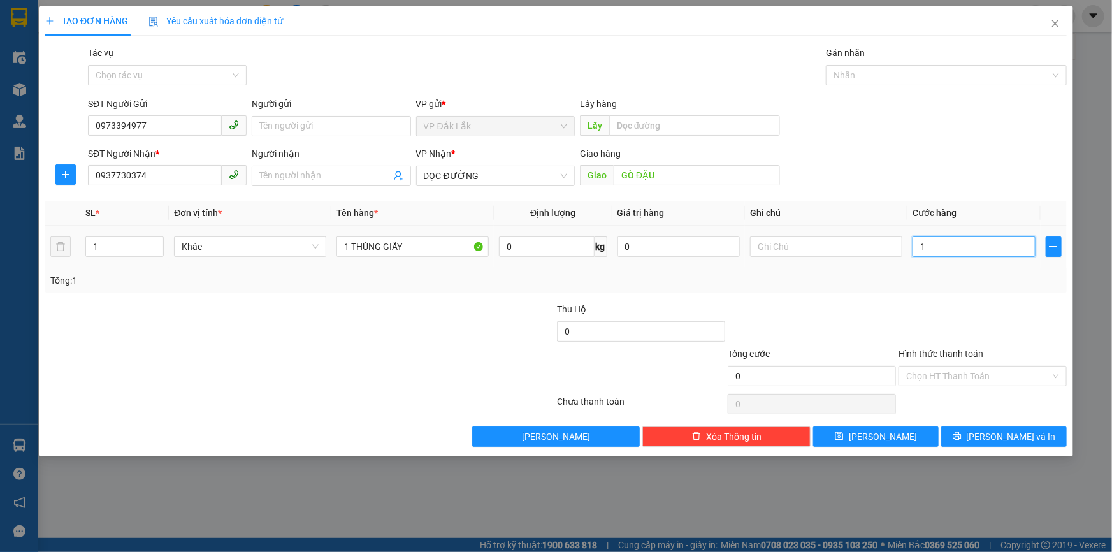
type input "1"
type input "12"
type input "120"
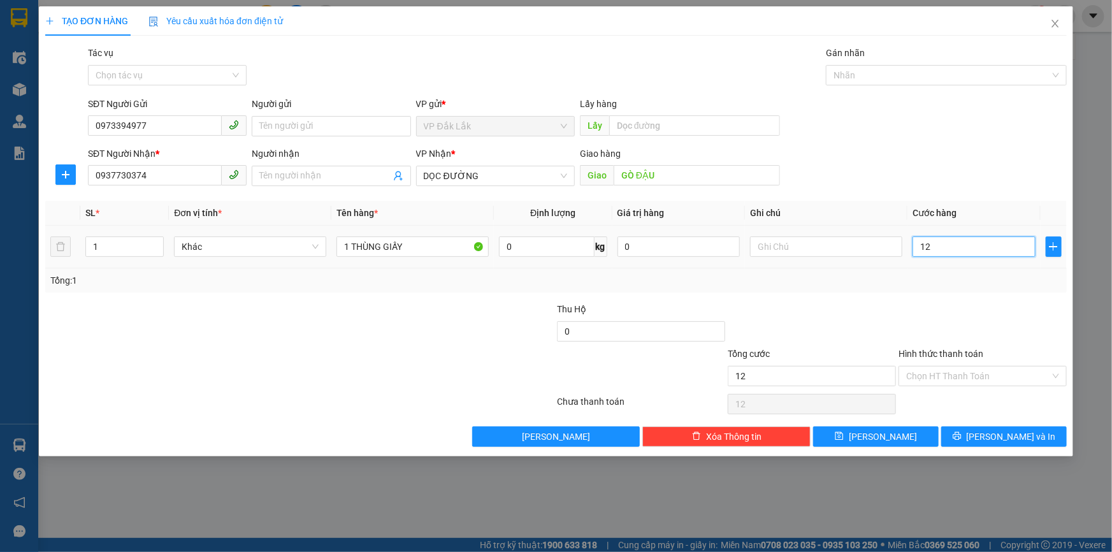
type input "120"
type input "1.200"
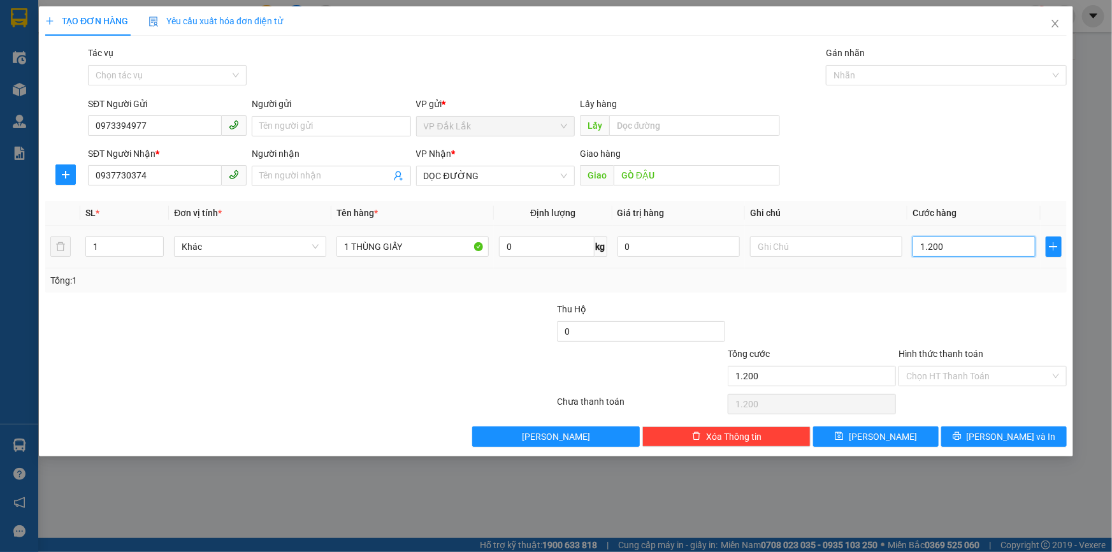
type input "12.000"
type input "120.000"
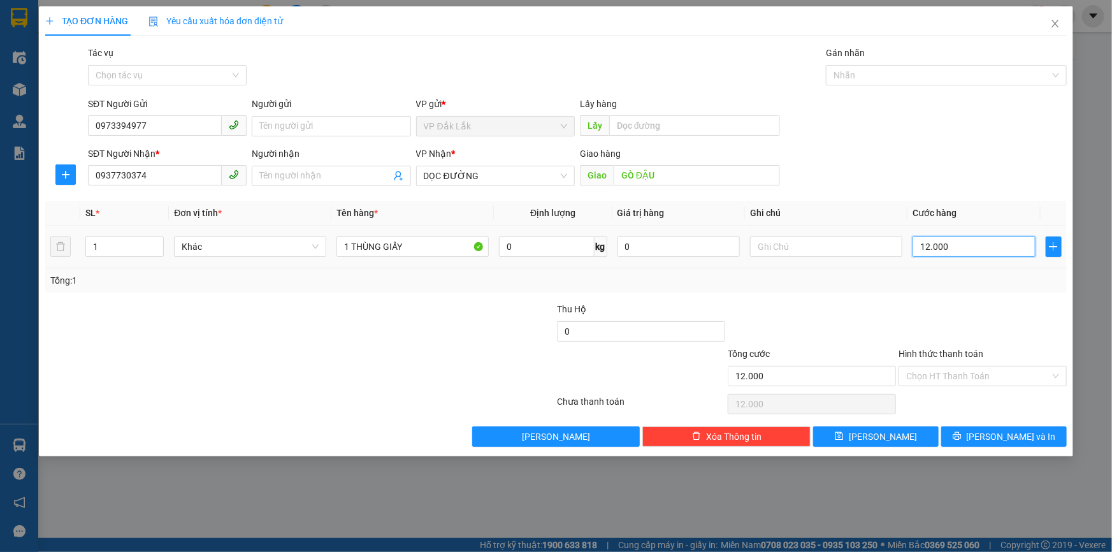
type input "120.000"
click at [968, 383] on input "Hình thức thanh toán" at bounding box center [978, 376] width 144 height 19
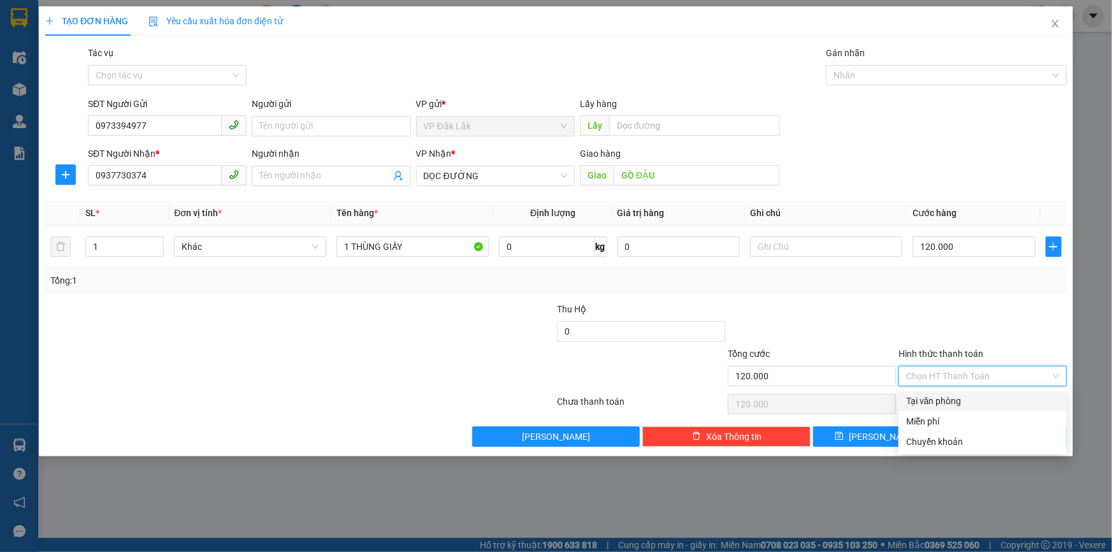
click at [951, 408] on div "Tại văn phòng" at bounding box center [983, 401] width 168 height 20
type input "0"
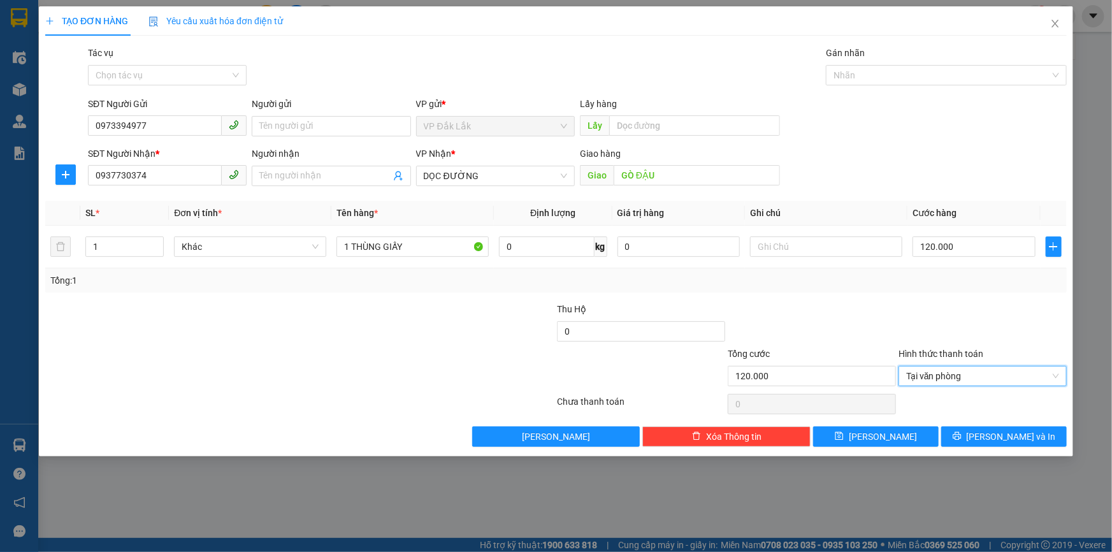
click at [991, 446] on div "TẠO ĐƠN HÀNG Yêu cầu xuất hóa đơn điện tử Transit Pickup Surcharge Ids Transit …" at bounding box center [556, 231] width 1035 height 450
click at [992, 442] on button "[PERSON_NAME] và In" at bounding box center [1004, 436] width 126 height 20
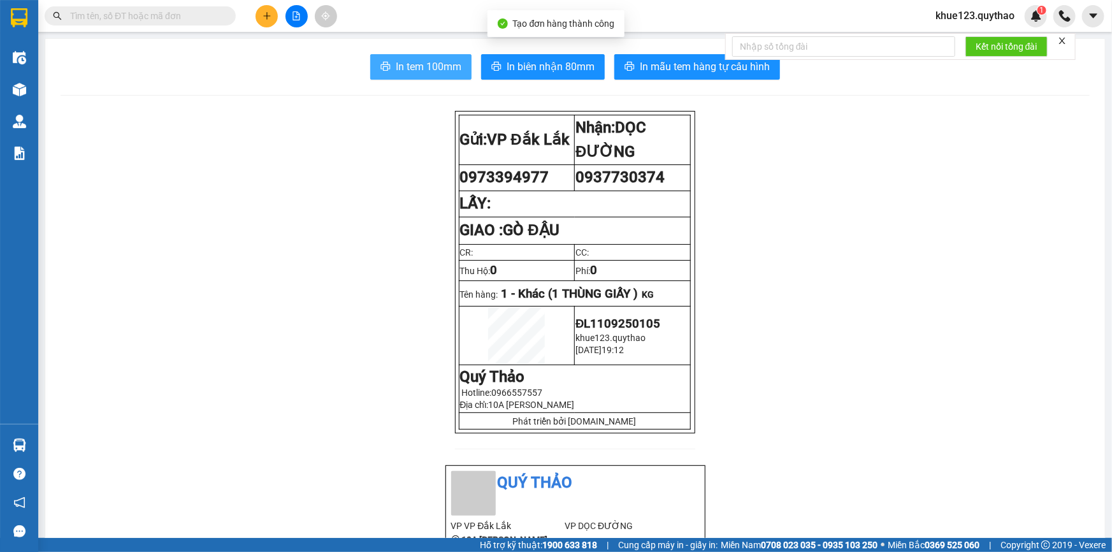
click at [447, 61] on span "In tem 100mm" at bounding box center [429, 67] width 66 height 16
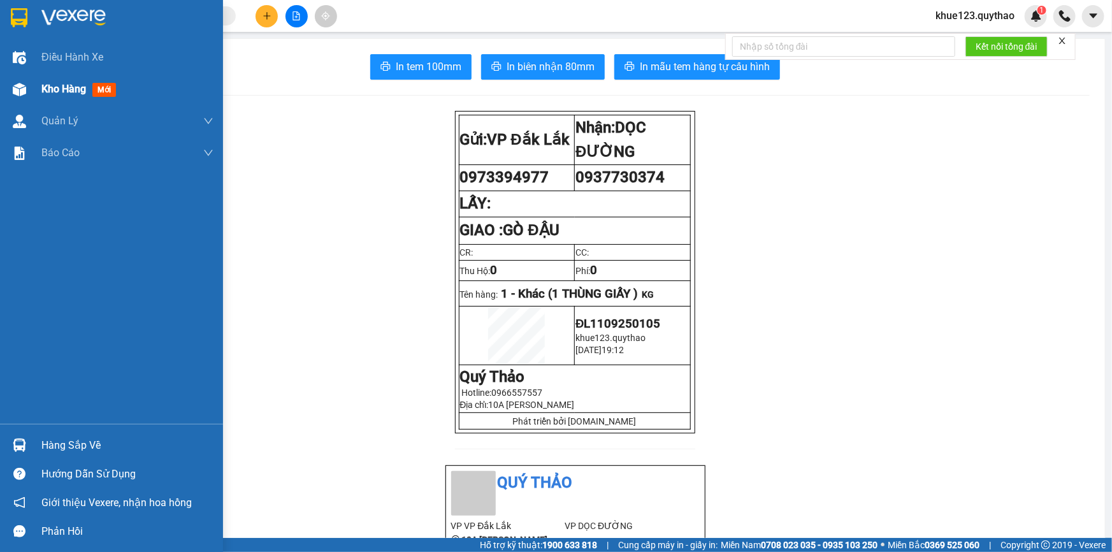
click at [73, 91] on span "Kho hàng" at bounding box center [63, 89] width 45 height 12
